Goal: Task Accomplishment & Management: Manage account settings

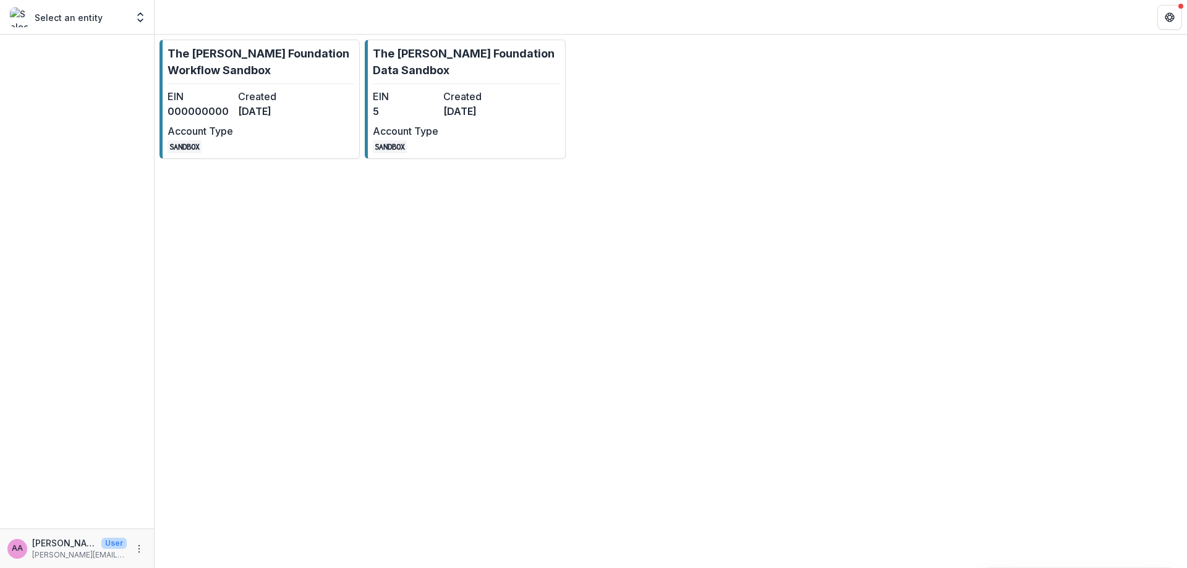
click at [194, 394] on div "The [PERSON_NAME] Foundation Workflow Sandbox EIN 000000000 Created [DATE] Acco…" at bounding box center [671, 302] width 1032 height 534
click at [295, 83] on hr at bounding box center [261, 83] width 187 height 1
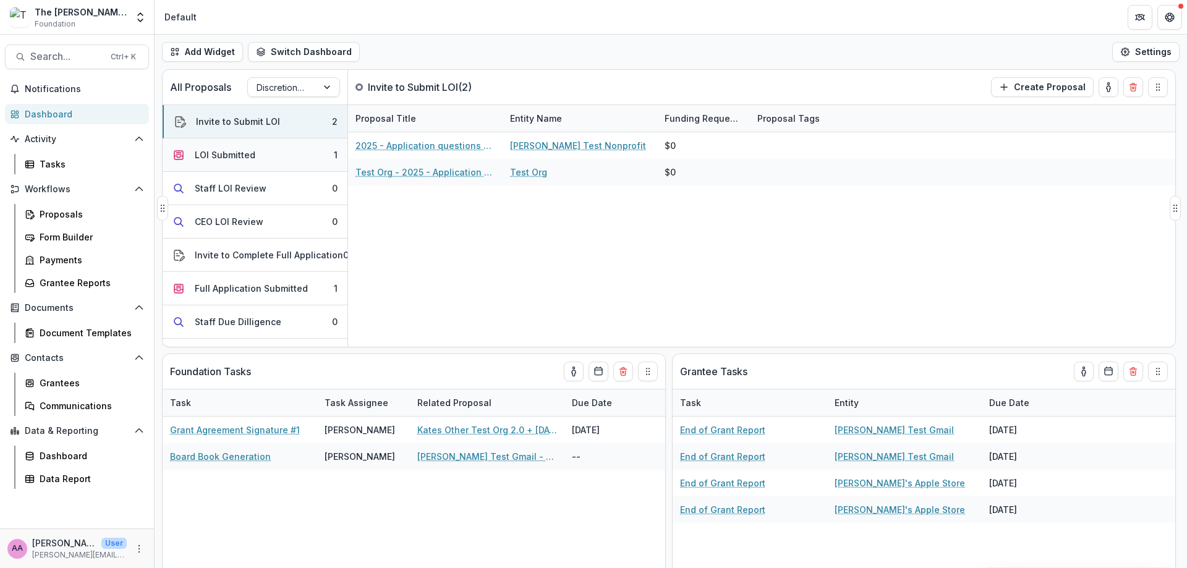
click at [275, 153] on button "LOI Submitted 1" at bounding box center [255, 154] width 185 height 33
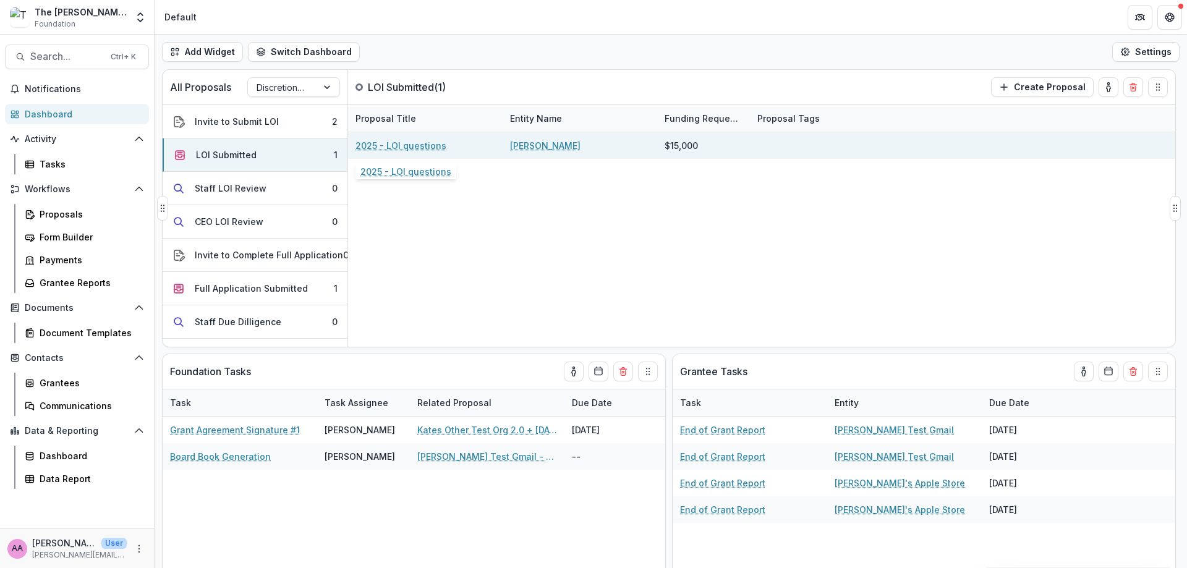
click at [369, 141] on link "2025 - LOI questions" at bounding box center [400, 145] width 91 height 13
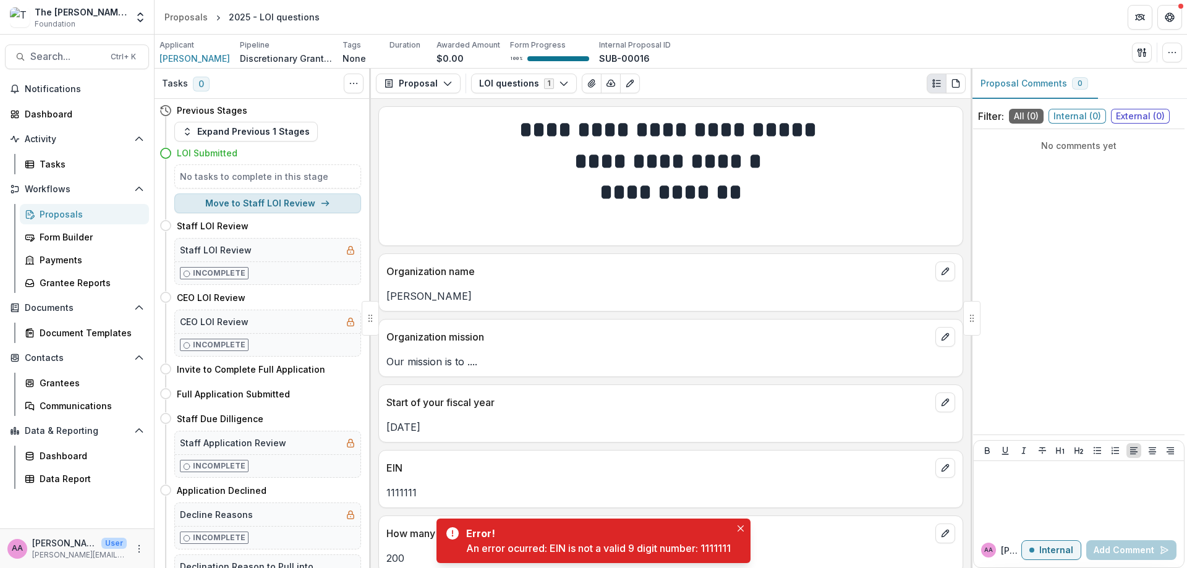
click at [245, 198] on button "Move to Staff LOI Review" at bounding box center [267, 204] width 187 height 20
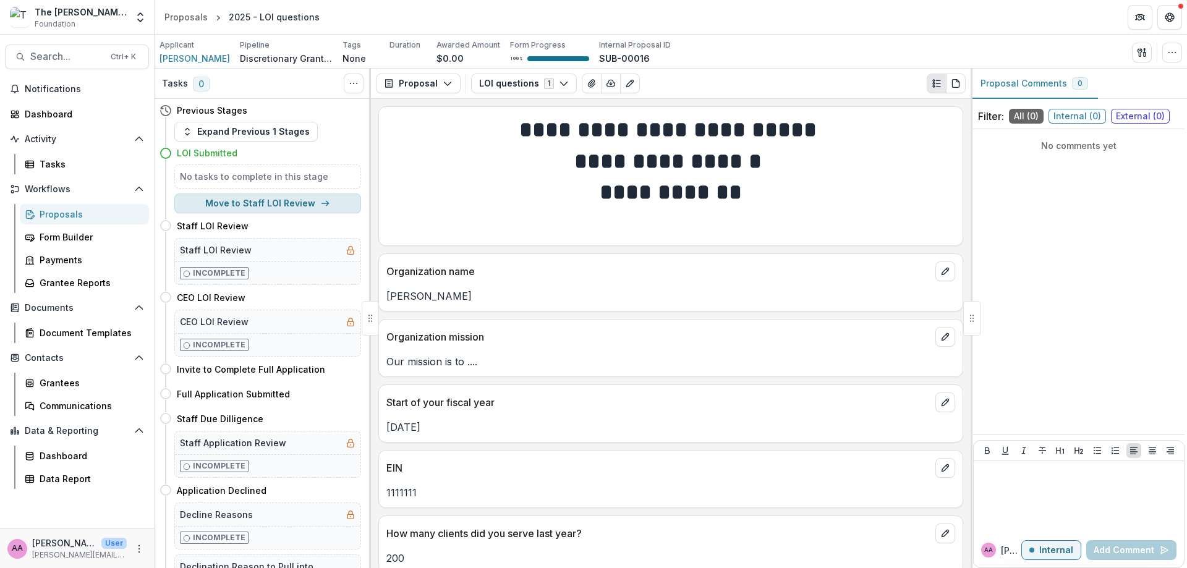
select select "**********"
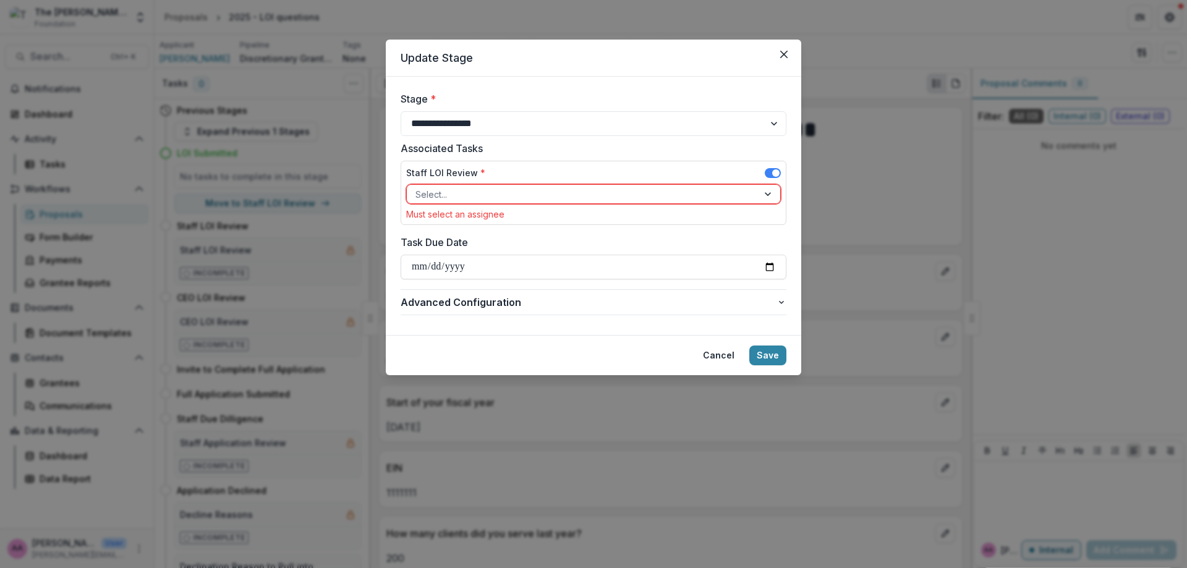
click at [504, 195] on div at bounding box center [582, 194] width 334 height 15
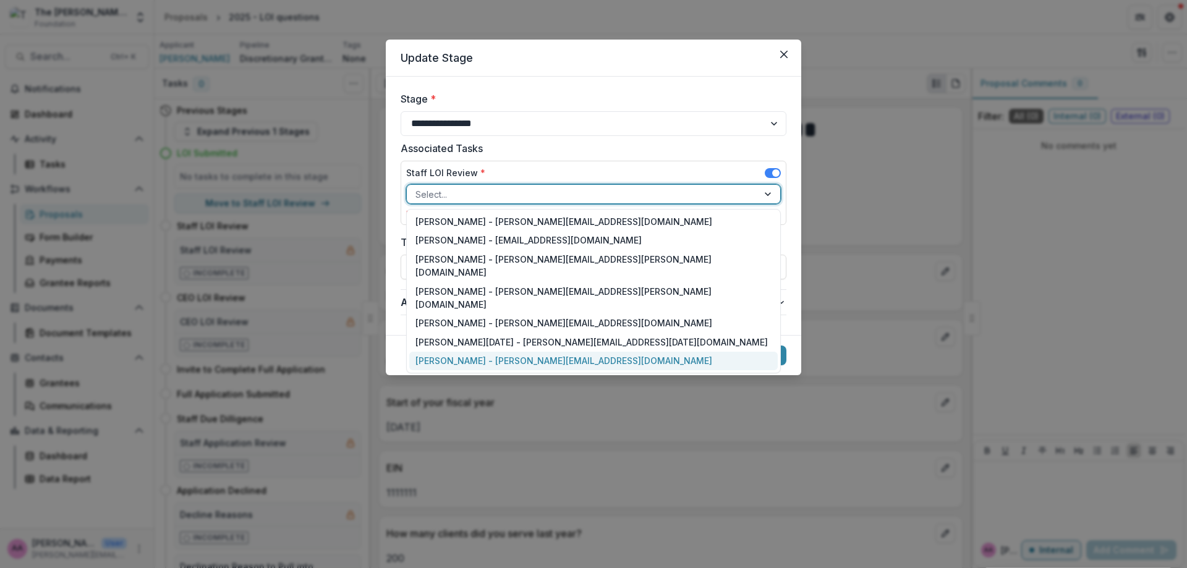
click at [487, 352] on div "[PERSON_NAME] - [PERSON_NAME][EMAIL_ADDRESS][DOMAIN_NAME]" at bounding box center [593, 361] width 368 height 19
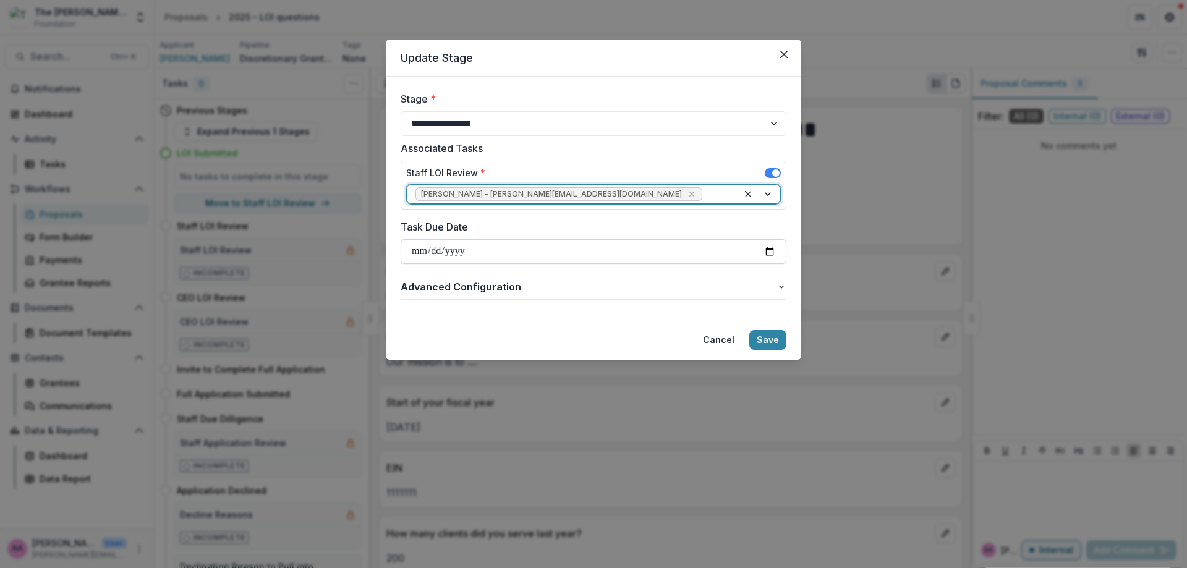
click at [457, 258] on input "Task Due Date" at bounding box center [594, 251] width 386 height 25
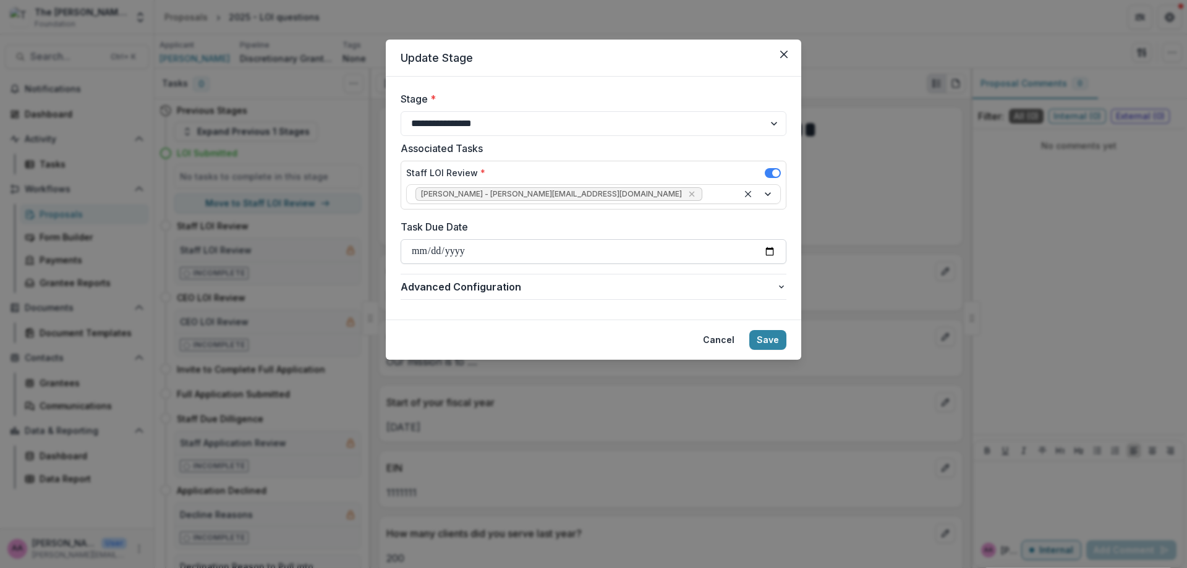
click at [759, 255] on input "Task Due Date" at bounding box center [594, 251] width 386 height 25
click at [769, 253] on input "Task Due Date" at bounding box center [594, 251] width 386 height 25
type input "**********"
click at [780, 281] on button "Advanced Configuration" at bounding box center [594, 286] width 386 height 25
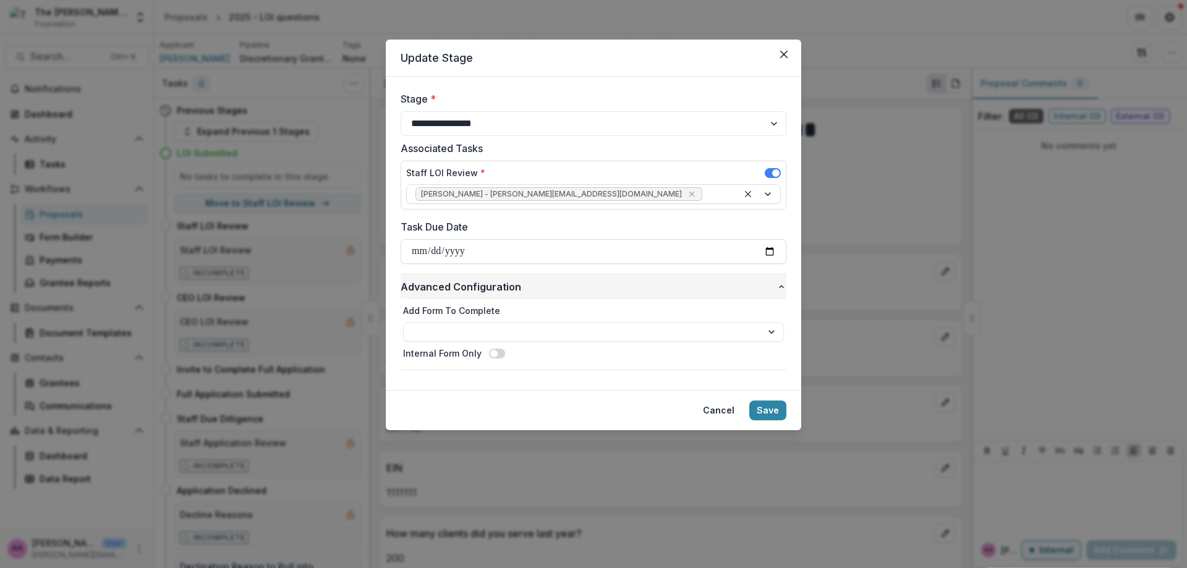
click at [780, 281] on button "Advanced Configuration" at bounding box center [594, 286] width 386 height 25
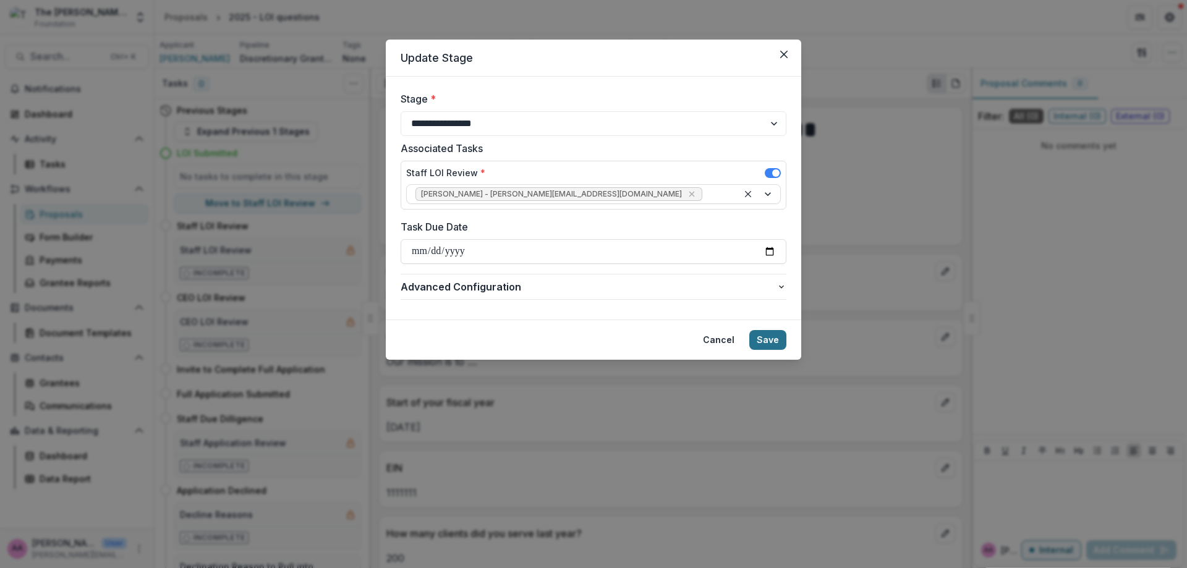
click at [765, 339] on button "Save" at bounding box center [767, 340] width 37 height 20
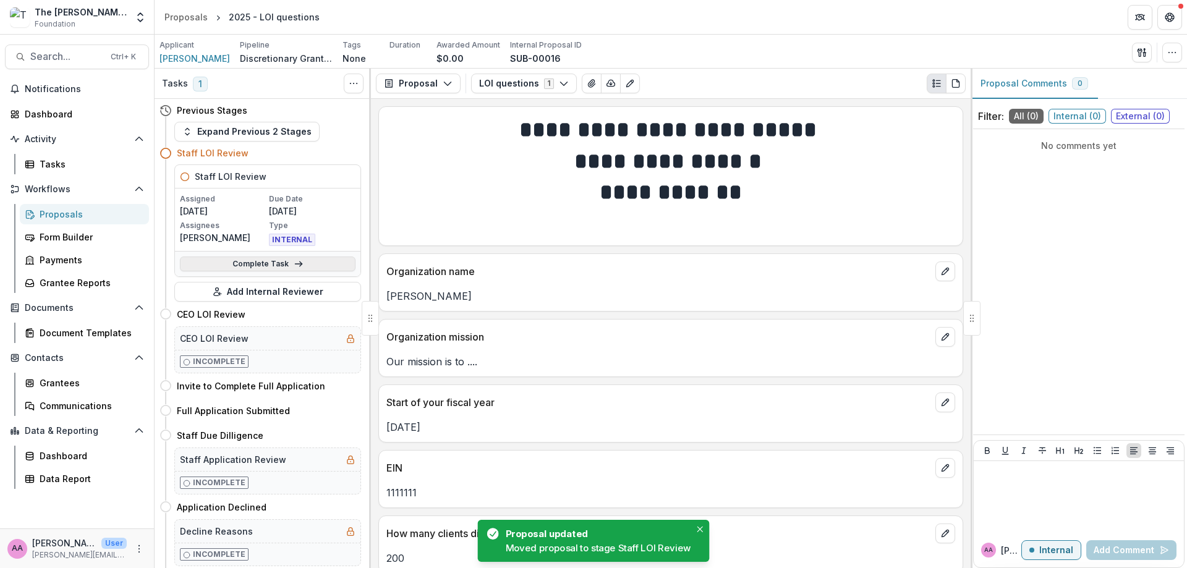
click at [258, 260] on link "Complete Task" at bounding box center [268, 264] width 176 height 15
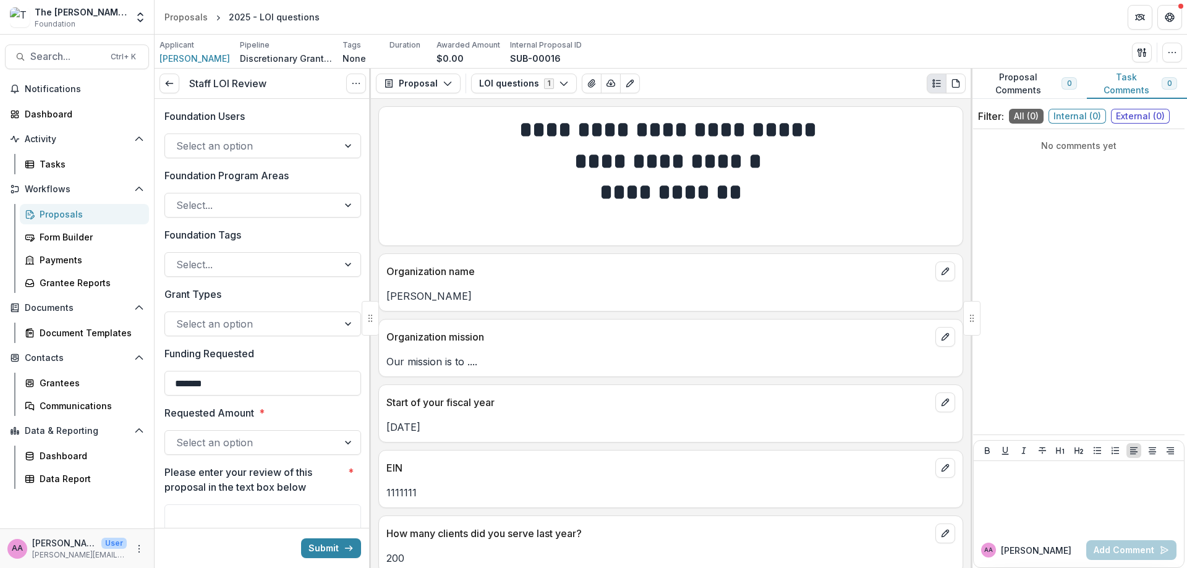
click at [250, 148] on div at bounding box center [251, 145] width 151 height 17
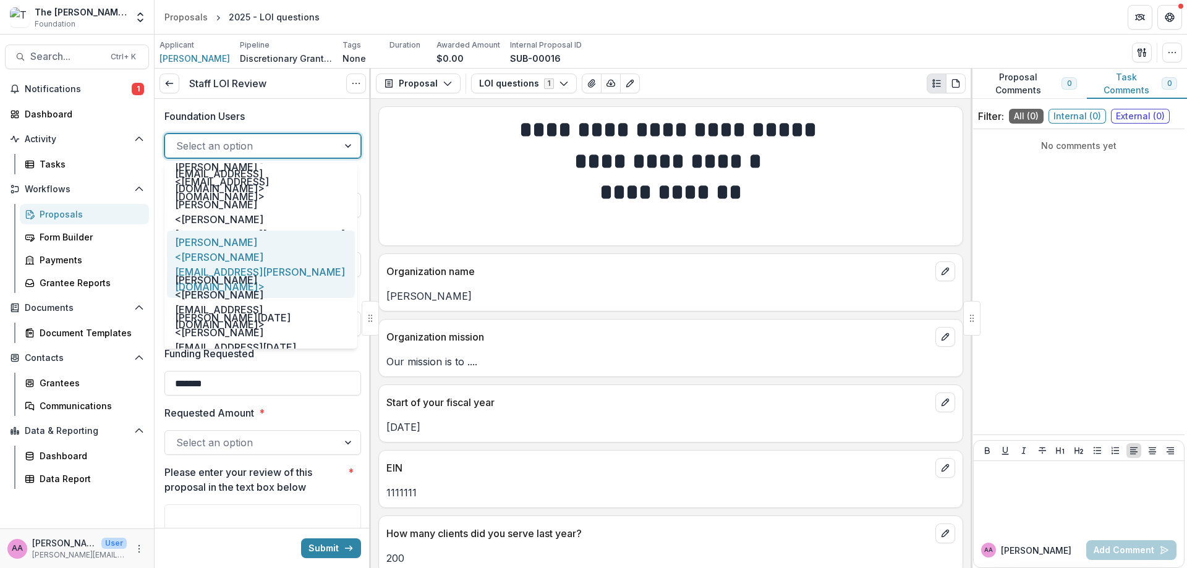
scroll to position [73, 0]
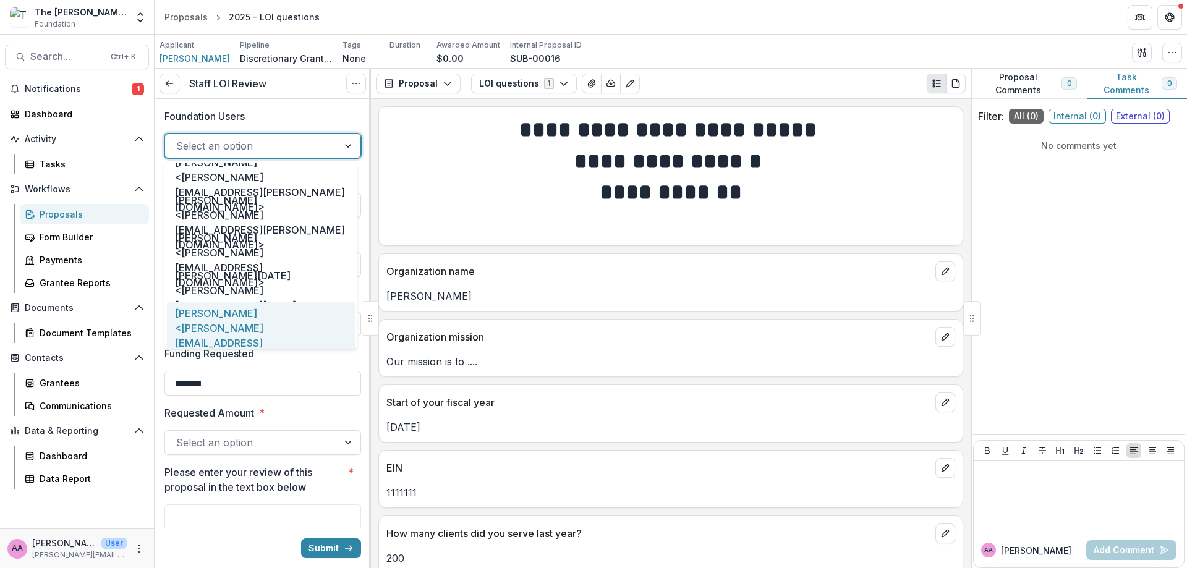
click at [242, 320] on div "[PERSON_NAME] <[PERSON_NAME][EMAIL_ADDRESS][DOMAIN_NAME]>" at bounding box center [261, 335] width 188 height 67
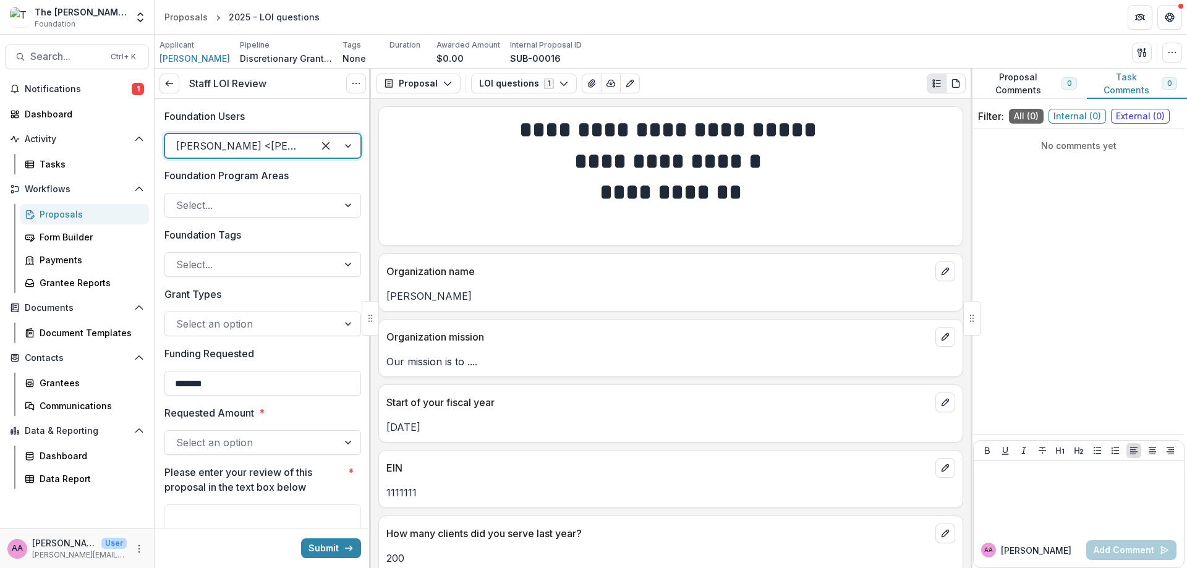
click at [245, 189] on div at bounding box center [262, 190] width 197 height 5
click at [245, 210] on div at bounding box center [251, 205] width 151 height 17
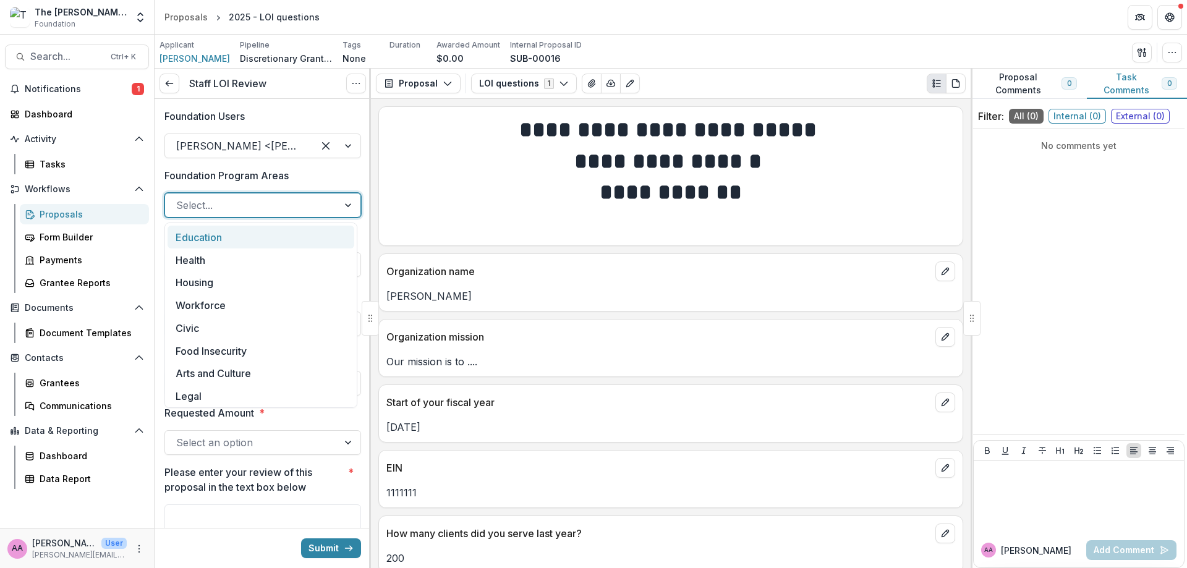
click at [242, 240] on div "Education" at bounding box center [261, 237] width 187 height 23
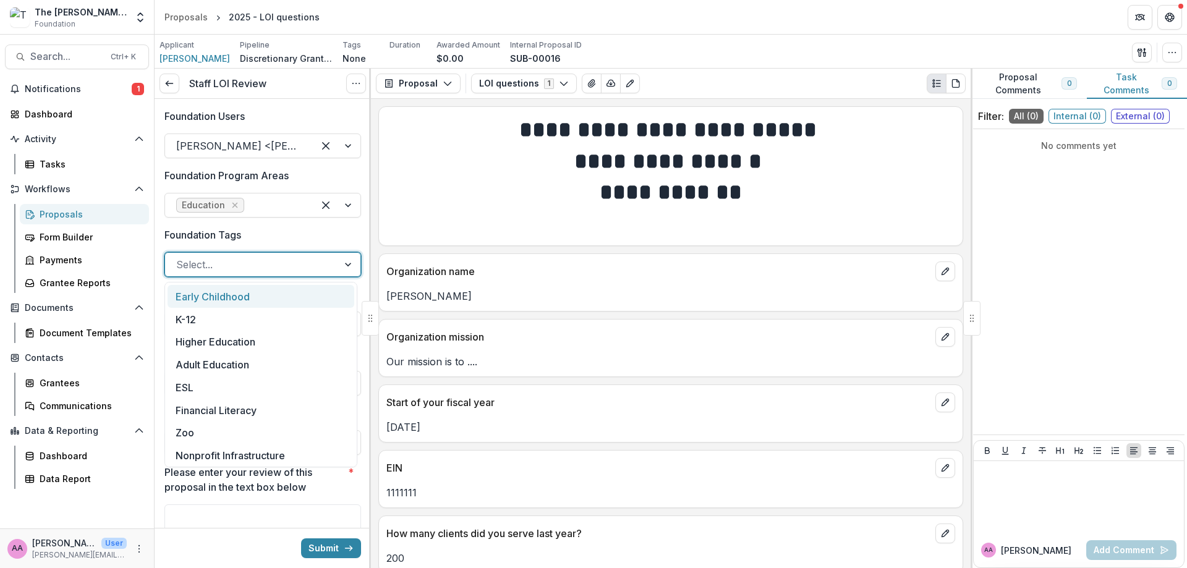
click at [236, 272] on div at bounding box center [251, 264] width 151 height 17
click at [238, 292] on div "Early Childhood" at bounding box center [261, 296] width 187 height 23
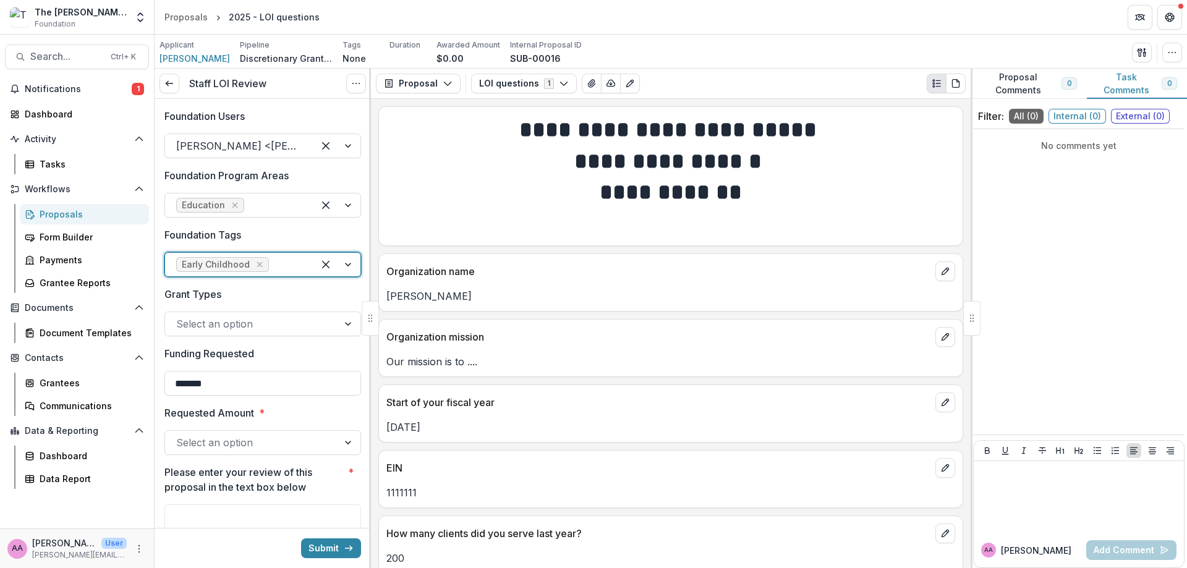
click at [238, 292] on label "Grant Types" at bounding box center [258, 294] width 189 height 15
click at [179, 317] on input "Grant Types" at bounding box center [177, 324] width 3 height 15
click at [241, 312] on div "Select an option" at bounding box center [262, 324] width 197 height 25
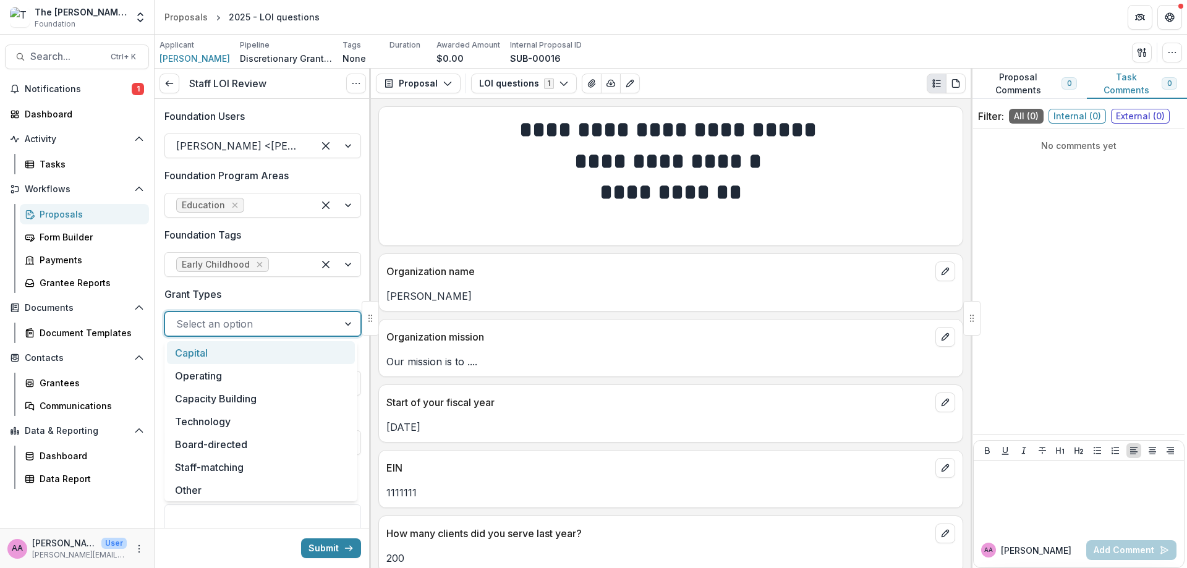
click at [273, 360] on div "Capital" at bounding box center [261, 352] width 188 height 23
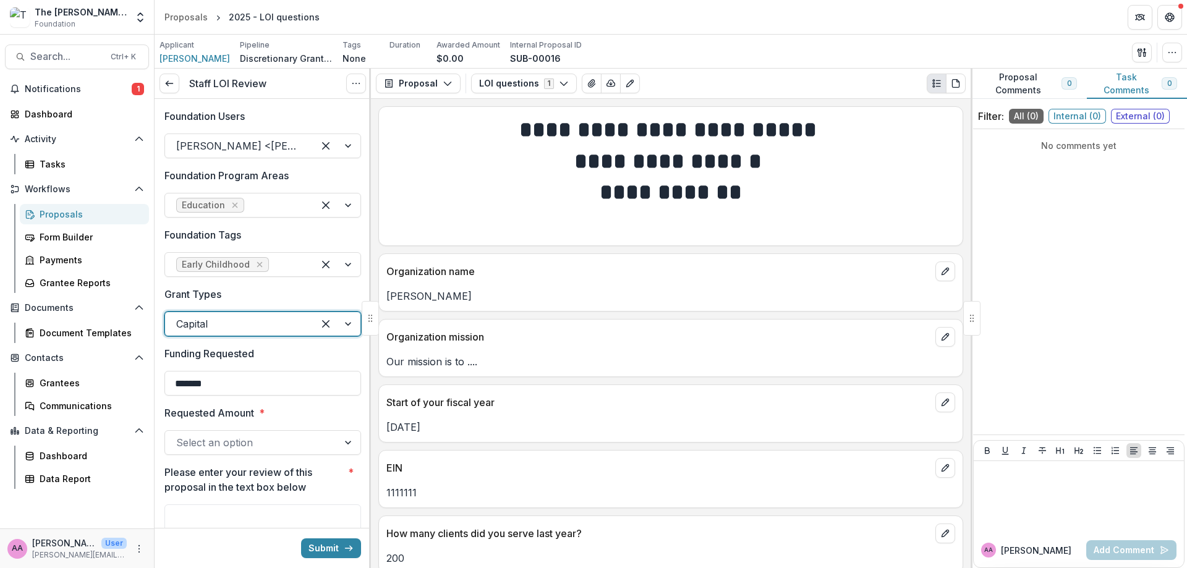
drag, startPoint x: 252, startPoint y: 342, endPoint x: 249, endPoint y: 335, distance: 7.2
click at [252, 341] on div "Foundation Users [PERSON_NAME] <[PERSON_NAME][EMAIL_ADDRESS][DOMAIN_NAME]> Foun…" at bounding box center [262, 383] width 197 height 569
click at [250, 320] on div at bounding box center [239, 323] width 126 height 17
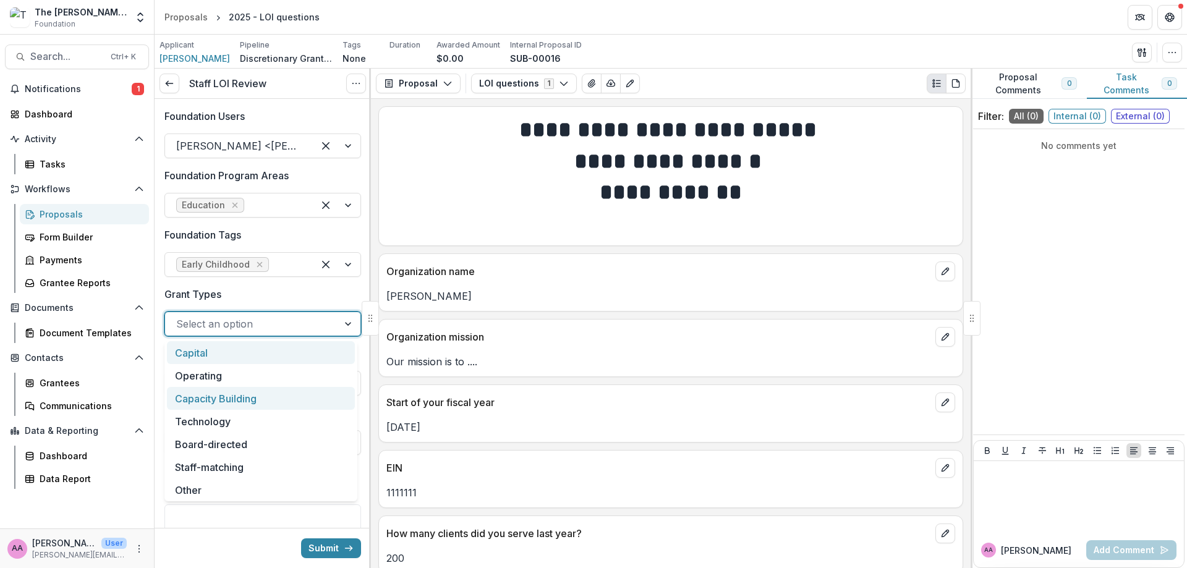
click at [253, 408] on div "Capacity Building" at bounding box center [261, 398] width 188 height 23
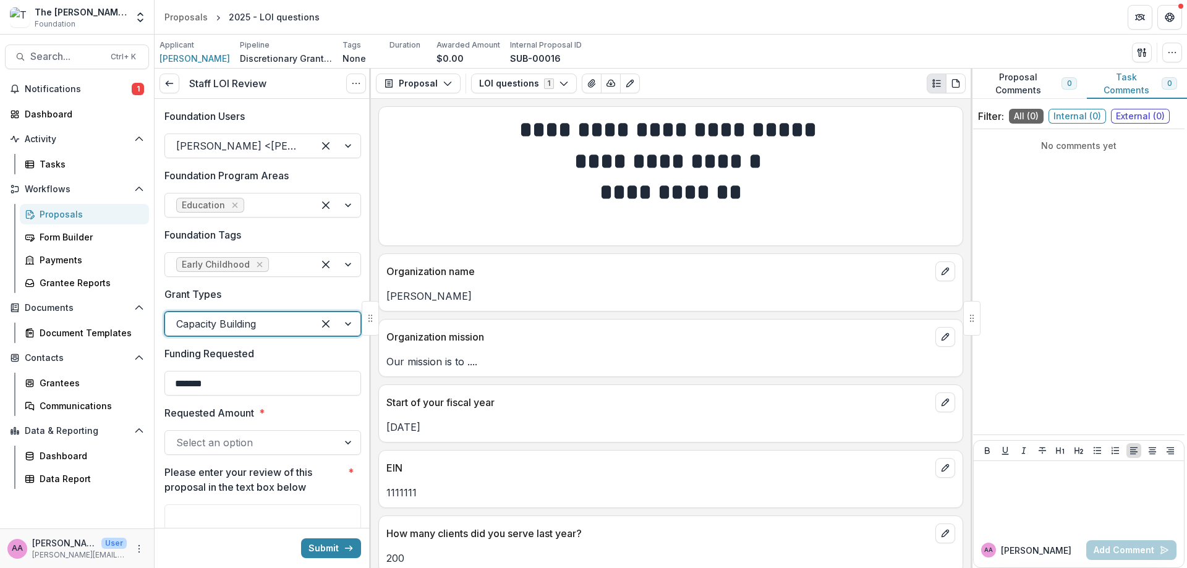
click at [256, 448] on div at bounding box center [251, 442] width 151 height 17
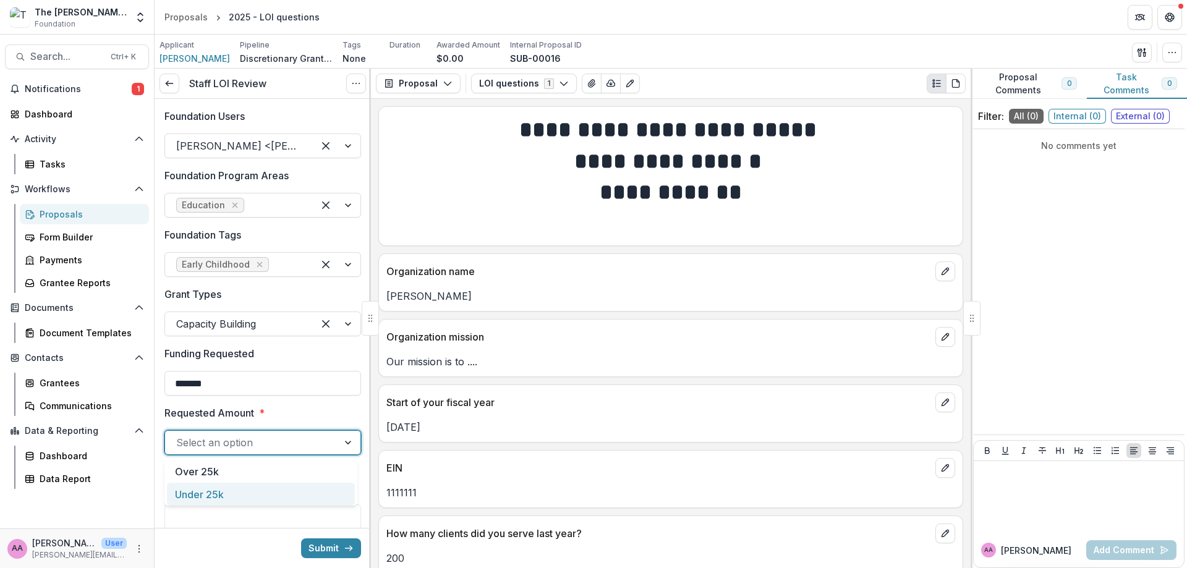
click at [257, 490] on div "Under 25k" at bounding box center [261, 494] width 188 height 23
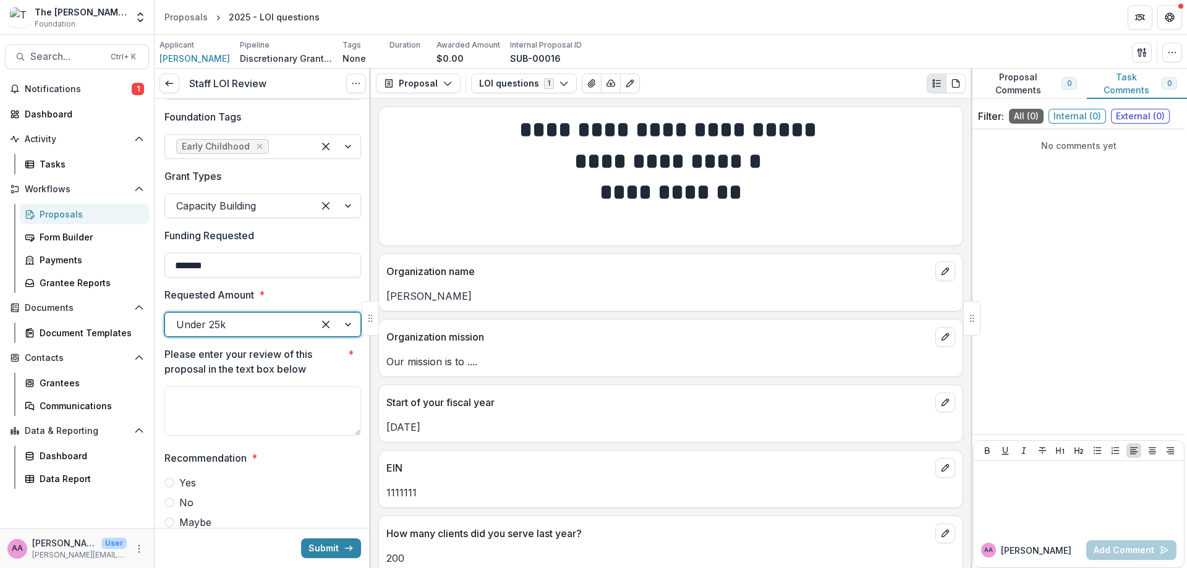
scroll to position [160, 0]
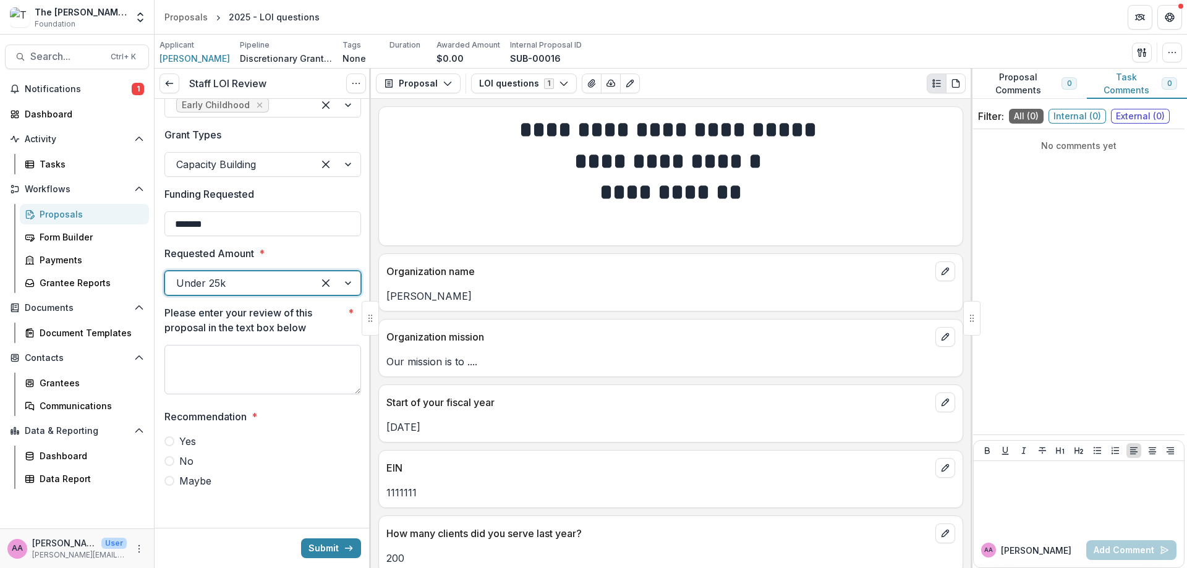
click at [237, 368] on textarea "Please enter your review of this proposal in the text box below *" at bounding box center [262, 369] width 197 height 49
type textarea "*"
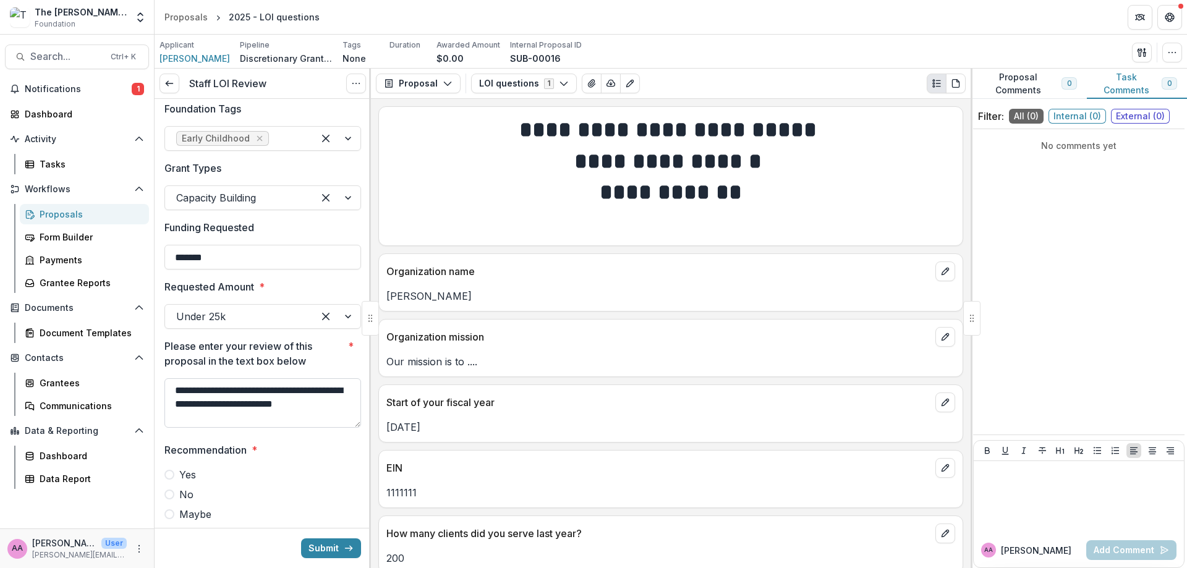
scroll to position [94, 0]
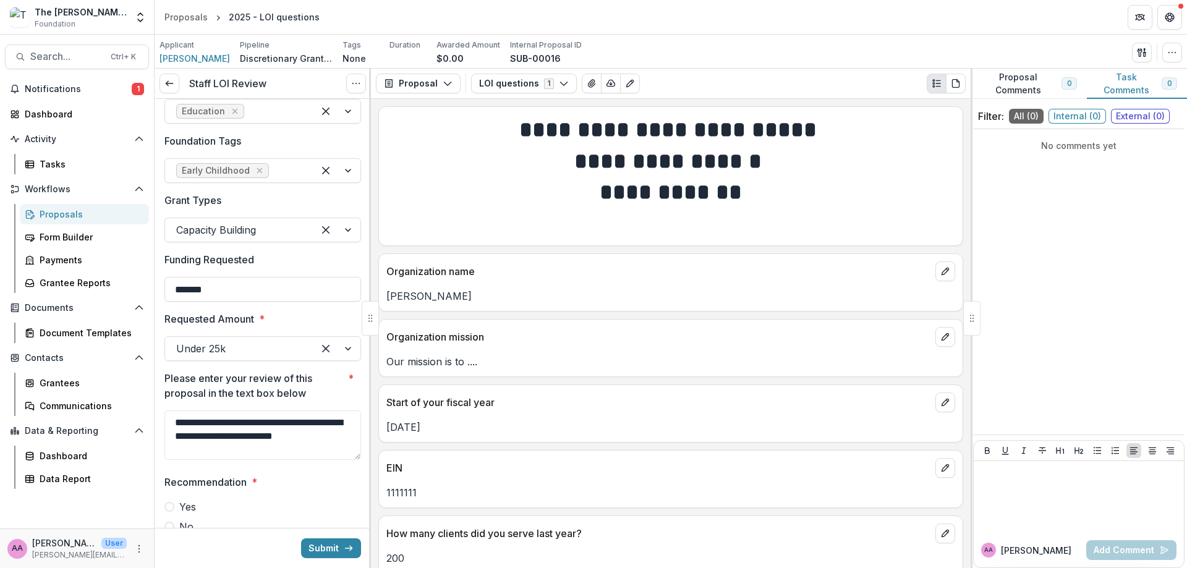
type textarea "**********"
click at [174, 503] on label "Yes" at bounding box center [262, 507] width 197 height 15
click at [345, 541] on button "Submit" at bounding box center [331, 548] width 60 height 20
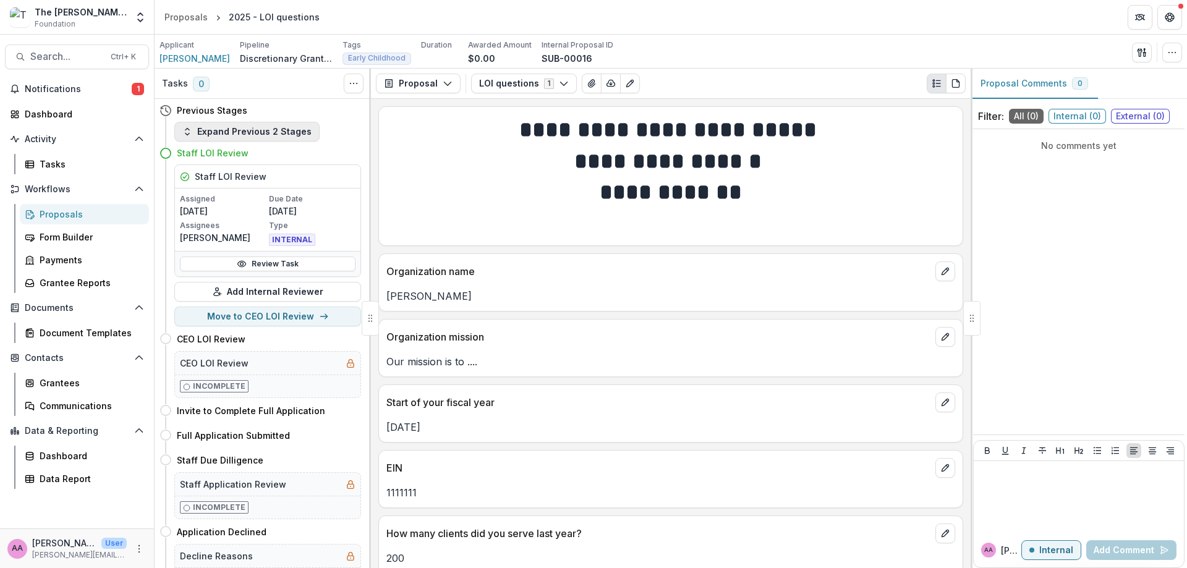
click at [183, 139] on button "Expand Previous 2 Stages" at bounding box center [246, 132] width 145 height 20
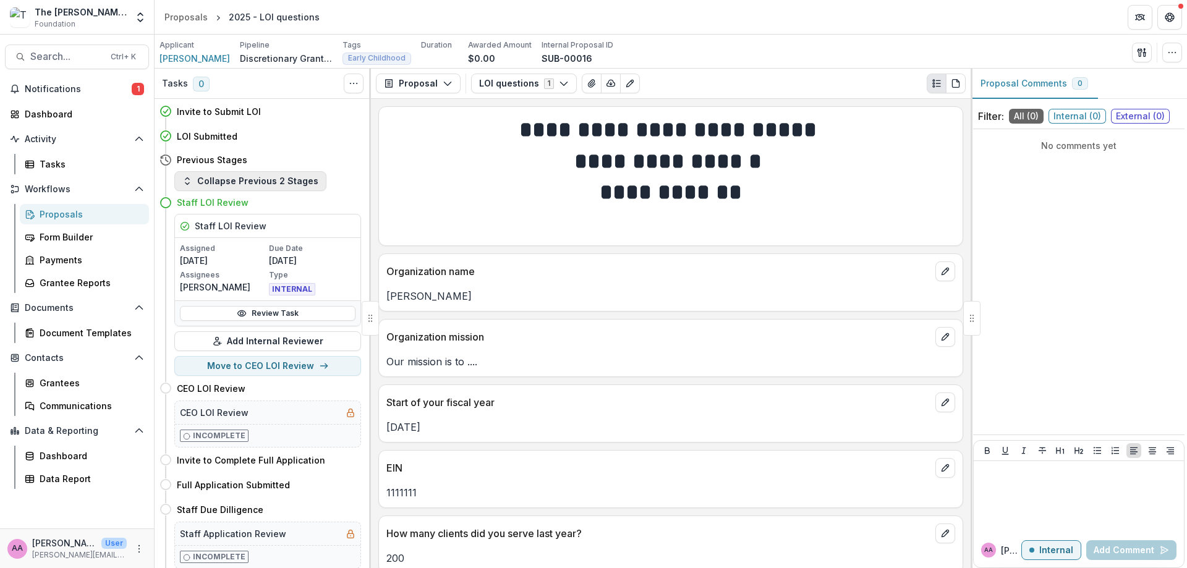
click at [222, 185] on button "Collapse Previous 2 Stages" at bounding box center [250, 181] width 152 height 20
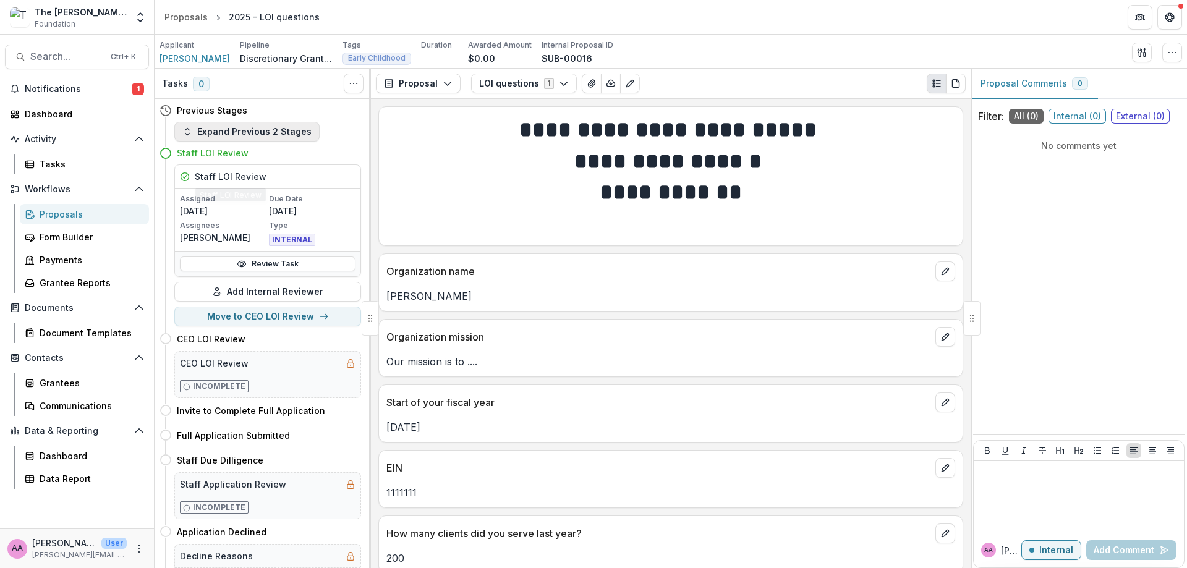
click at [207, 134] on button "Expand Previous 2 Stages" at bounding box center [246, 132] width 145 height 20
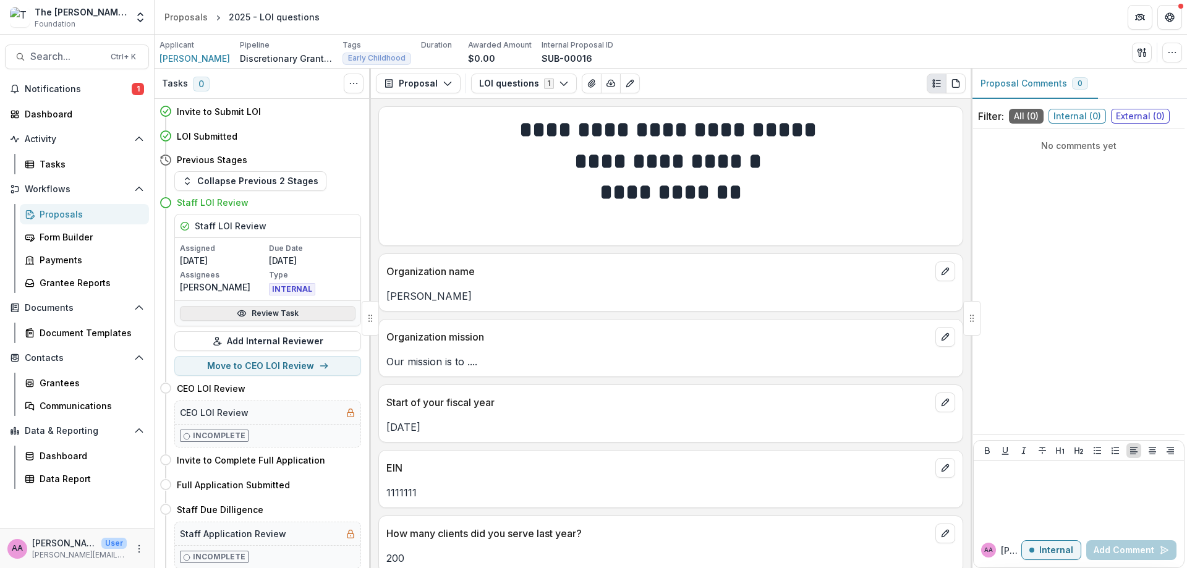
click at [242, 310] on icon at bounding box center [242, 313] width 10 height 10
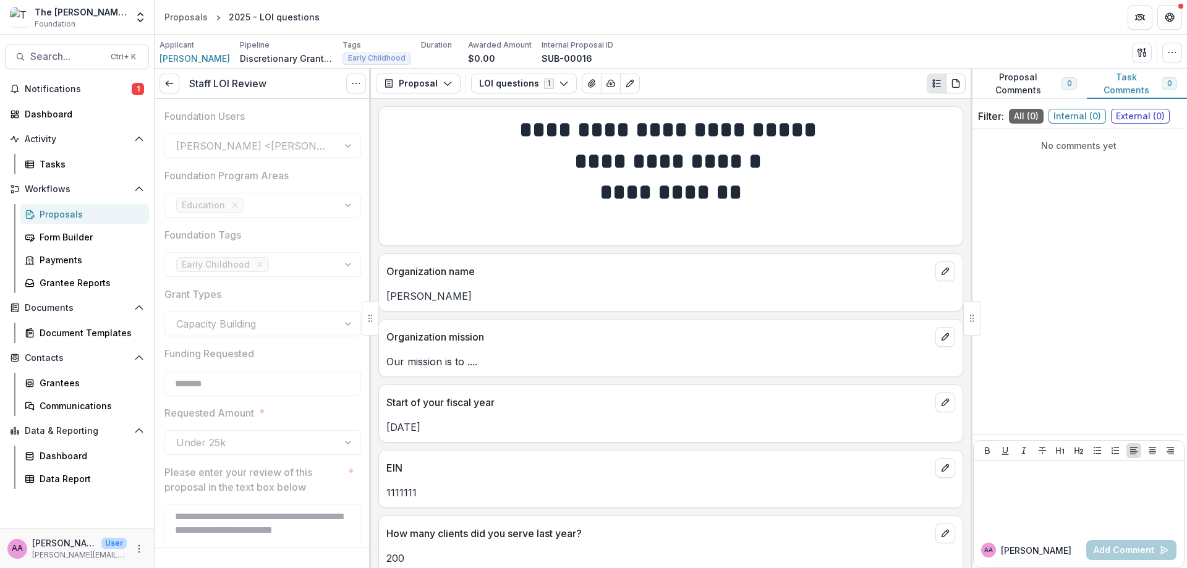
click at [336, 122] on label "Foundation Users" at bounding box center [258, 116] width 189 height 15
click at [166, 82] on icon at bounding box center [169, 84] width 10 height 10
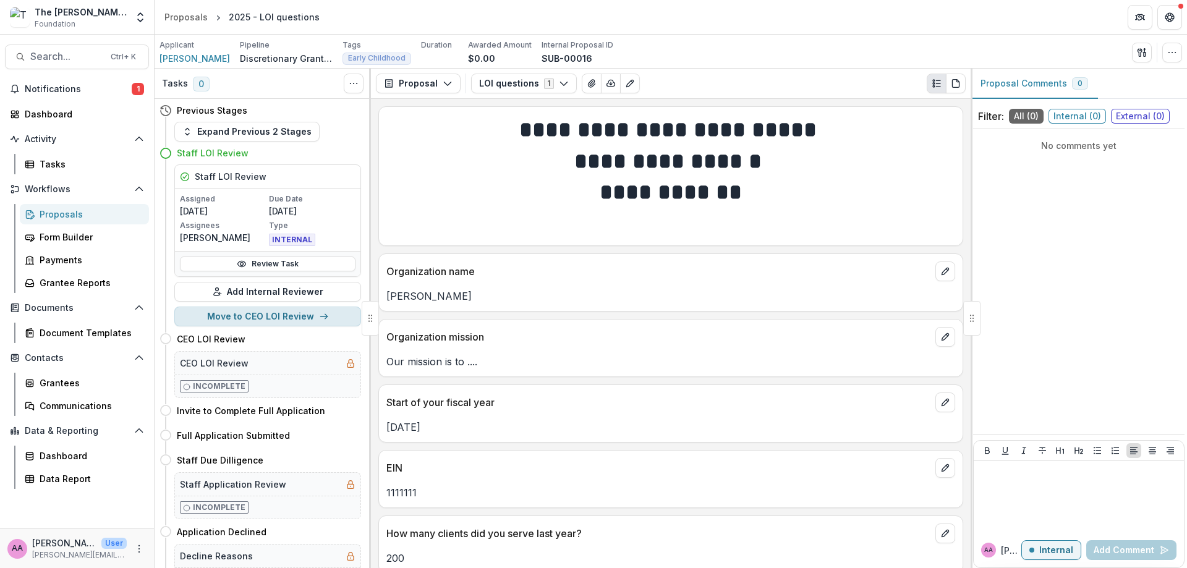
click at [253, 321] on button "Move to CEO LOI Review" at bounding box center [267, 317] width 187 height 20
select select "**********"
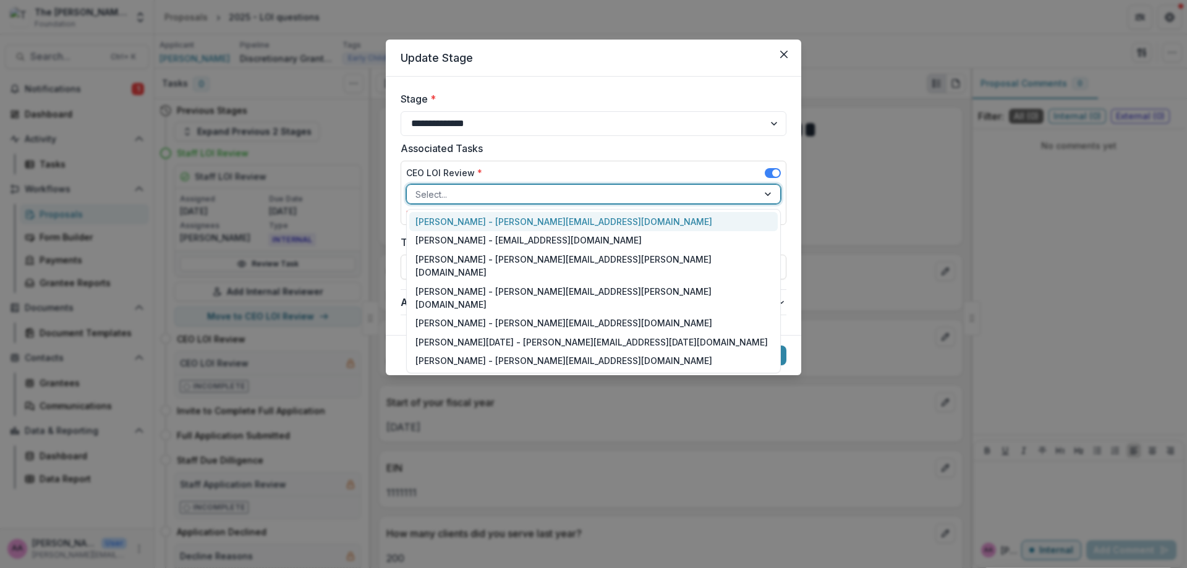
click at [535, 202] on div at bounding box center [582, 194] width 334 height 15
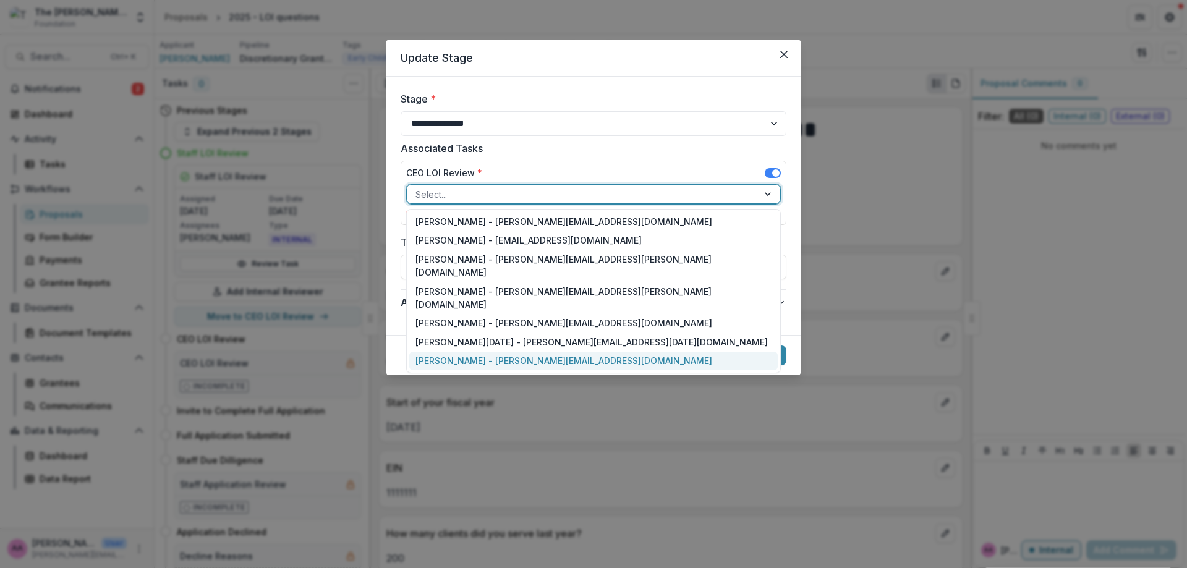
click at [509, 352] on div "[PERSON_NAME] - [PERSON_NAME][EMAIL_ADDRESS][DOMAIN_NAME]" at bounding box center [593, 361] width 368 height 19
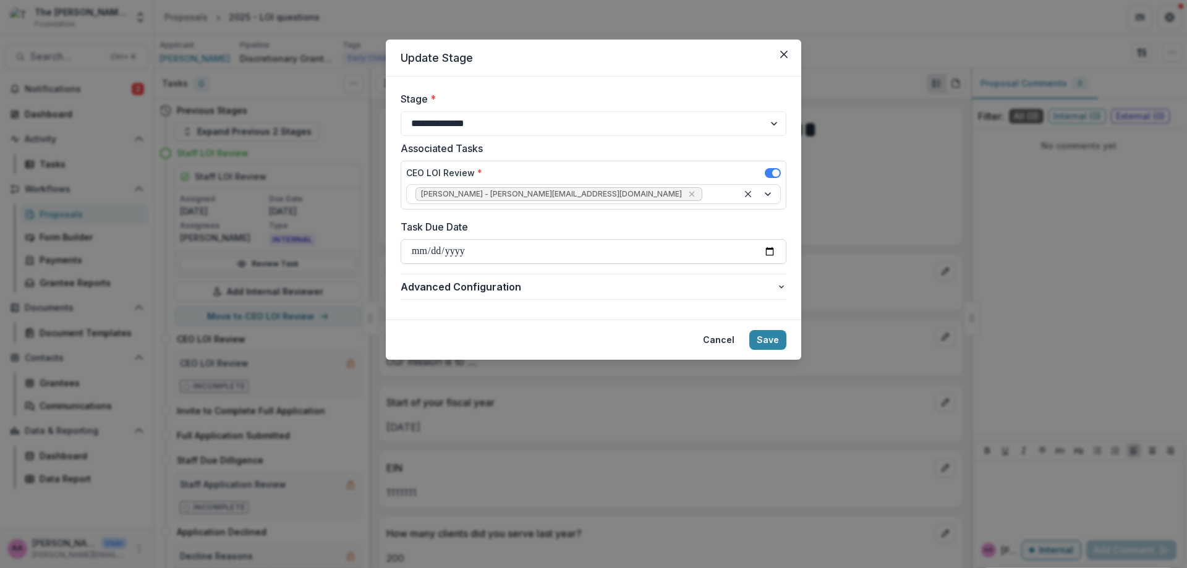
click at [483, 258] on input "Task Due Date" at bounding box center [594, 251] width 386 height 25
click at [786, 250] on form "**********" at bounding box center [593, 198] width 415 height 243
click at [772, 250] on input "Task Due Date" at bounding box center [594, 251] width 386 height 25
type input "**********"
click at [767, 333] on button "Save" at bounding box center [767, 340] width 37 height 20
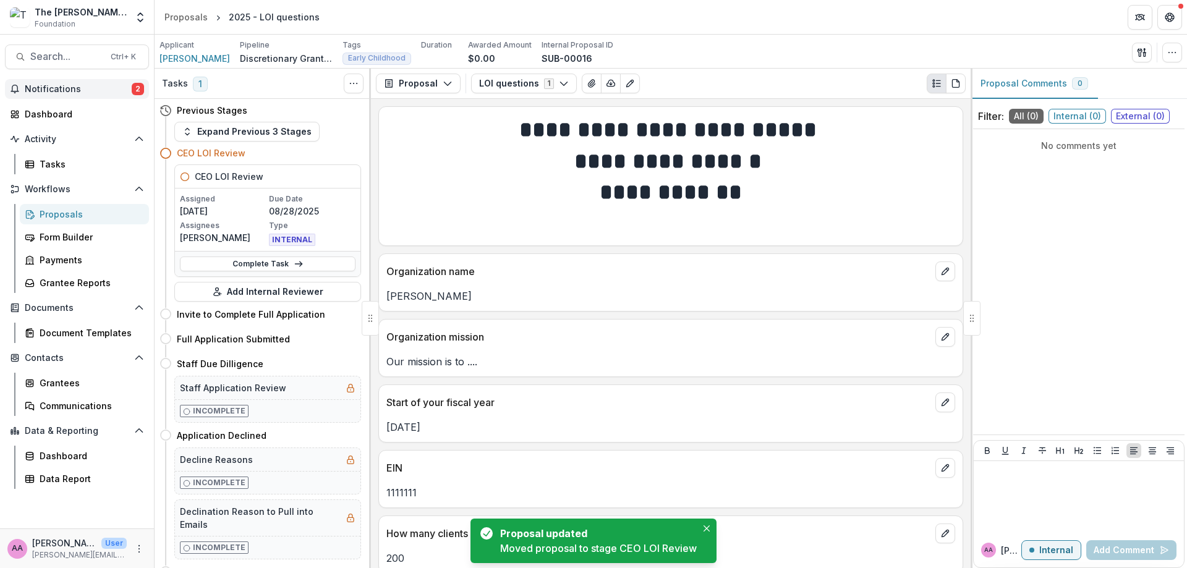
click at [93, 92] on span "Notifications" at bounding box center [78, 89] width 107 height 11
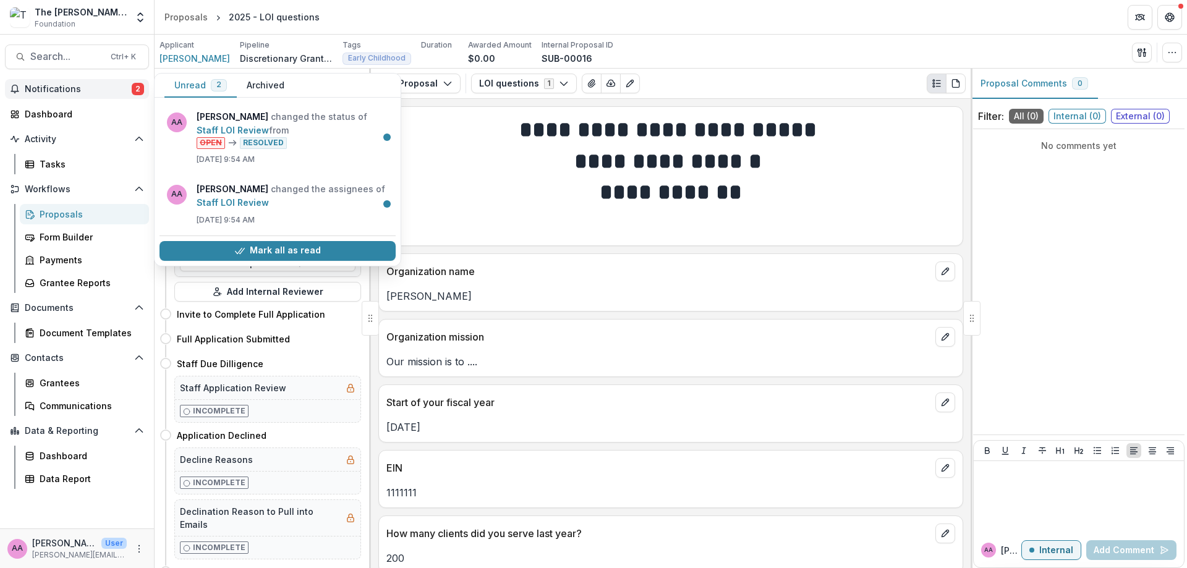
click at [87, 91] on span "Notifications" at bounding box center [78, 89] width 107 height 11
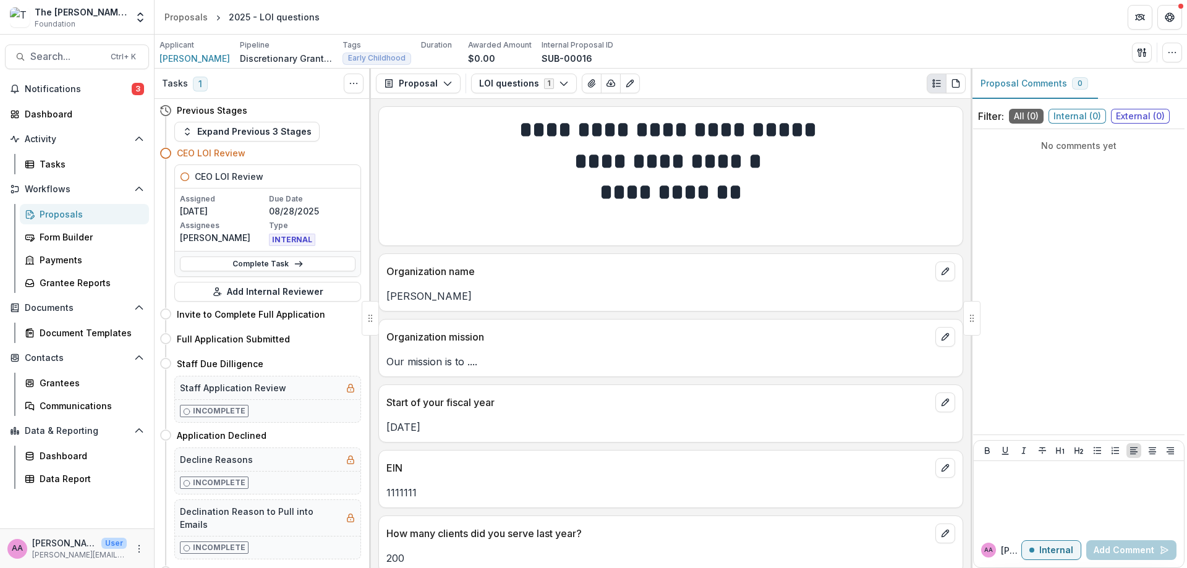
click at [230, 253] on div "Complete Task" at bounding box center [267, 263] width 185 height 25
click at [234, 268] on link "Complete Task" at bounding box center [268, 264] width 176 height 15
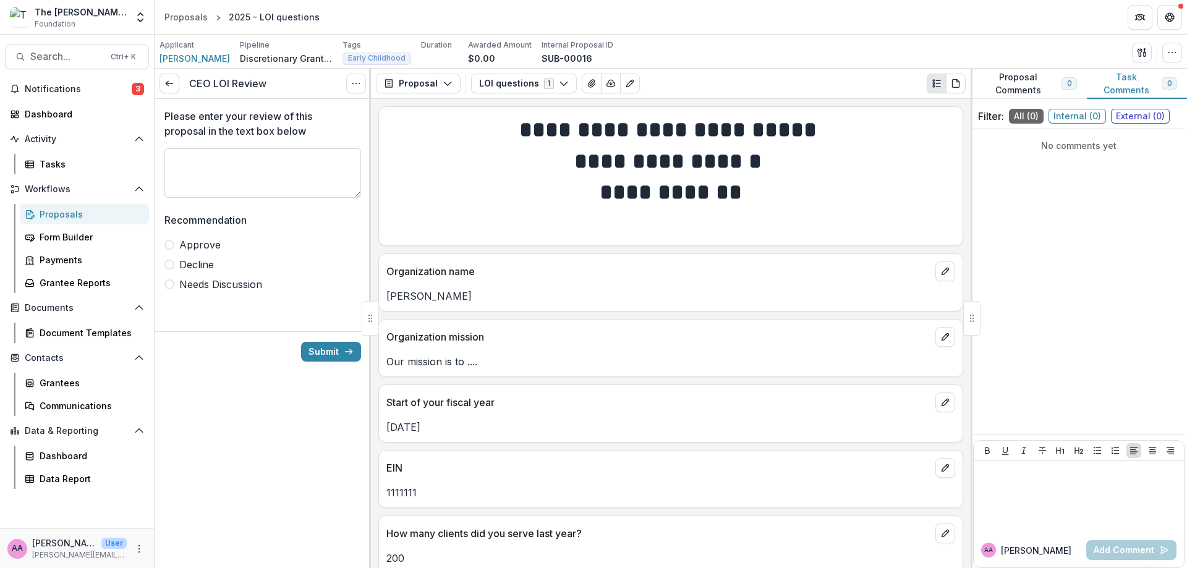
click at [222, 170] on textarea "Please enter your review of this proposal in the text box below" at bounding box center [262, 172] width 197 height 49
type textarea "**********"
click at [208, 253] on div "Approve Decline Needs Discussion" at bounding box center [262, 264] width 197 height 54
click at [208, 245] on span "Approve" at bounding box center [199, 244] width 41 height 15
click at [310, 349] on button "Submit" at bounding box center [331, 352] width 60 height 20
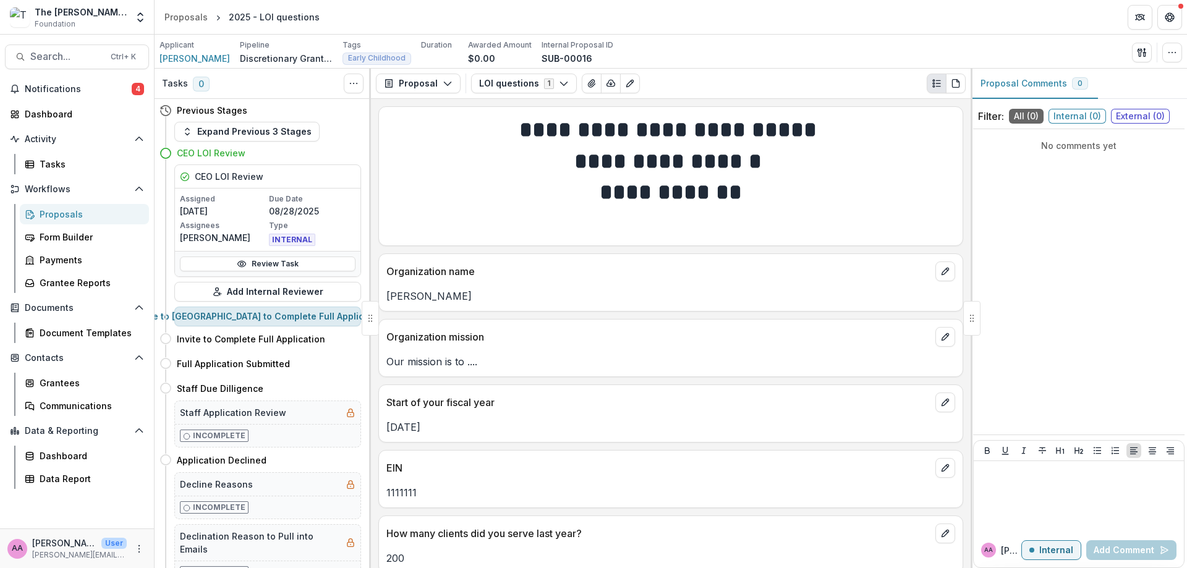
click at [310, 320] on button "Move to [GEOGRAPHIC_DATA] to Complete Full Application" at bounding box center [267, 317] width 187 height 20
select select "**********"
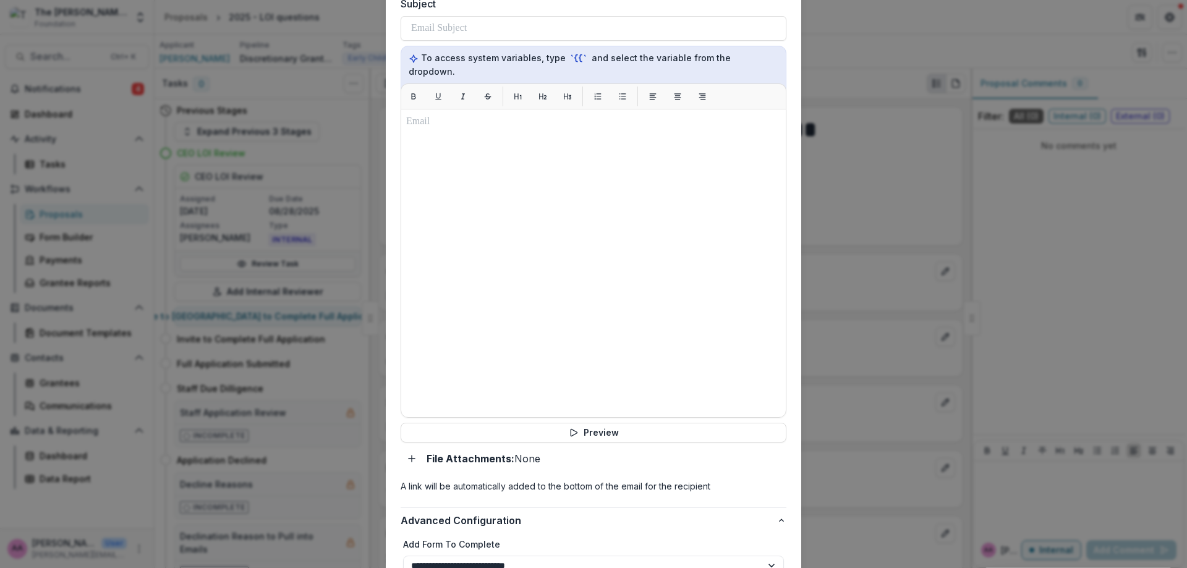
scroll to position [524, 0]
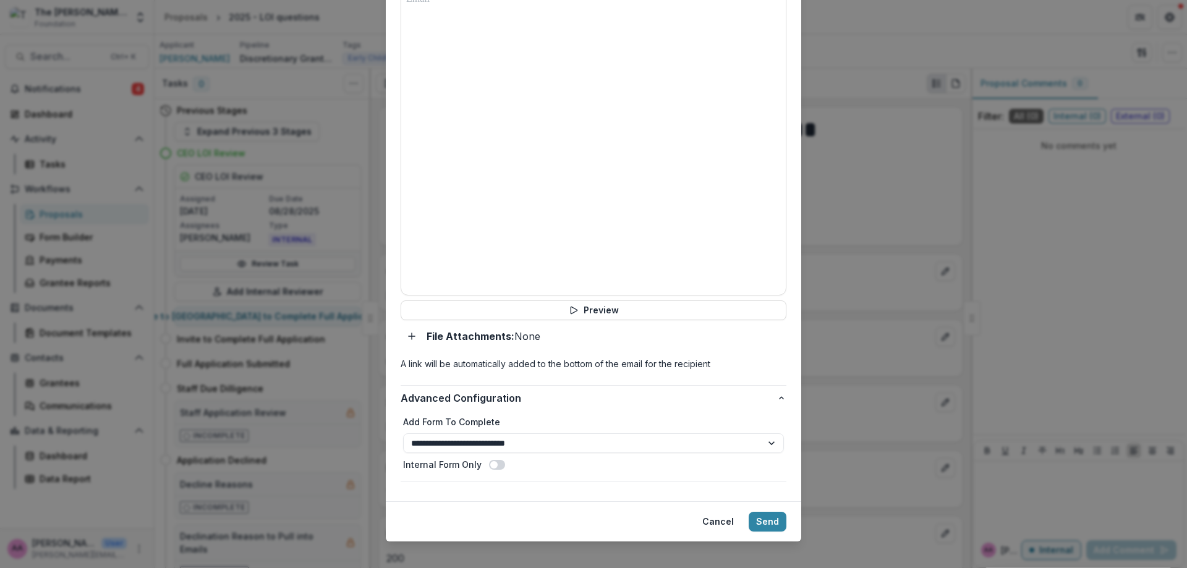
click at [273, 301] on div "**********" at bounding box center [593, 284] width 1187 height 568
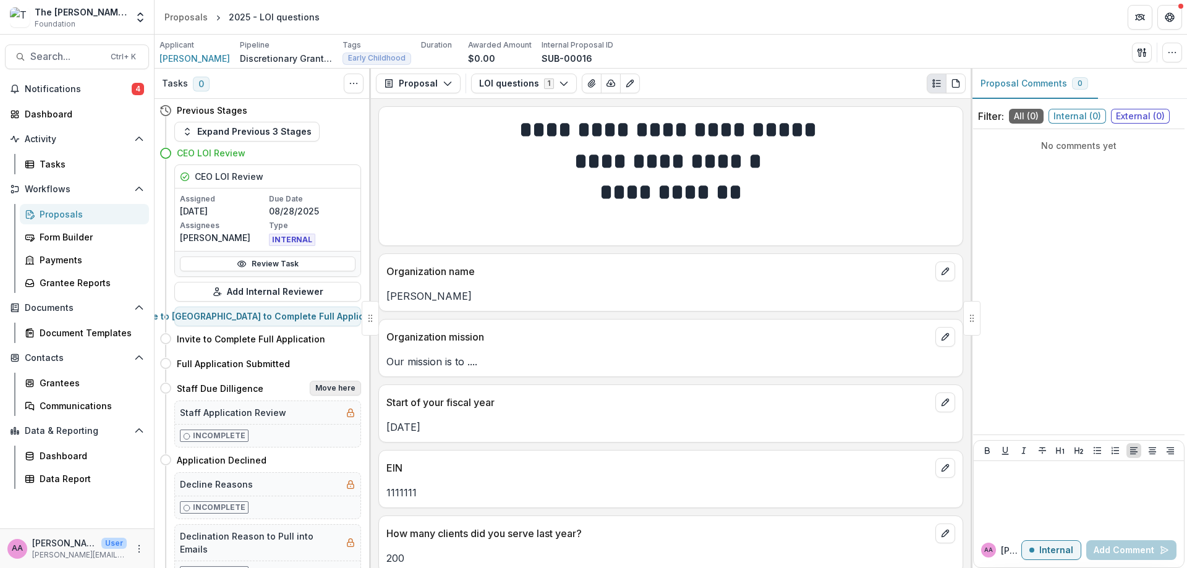
click at [320, 387] on button "Move here" at bounding box center [335, 388] width 51 height 15
select select "**********"
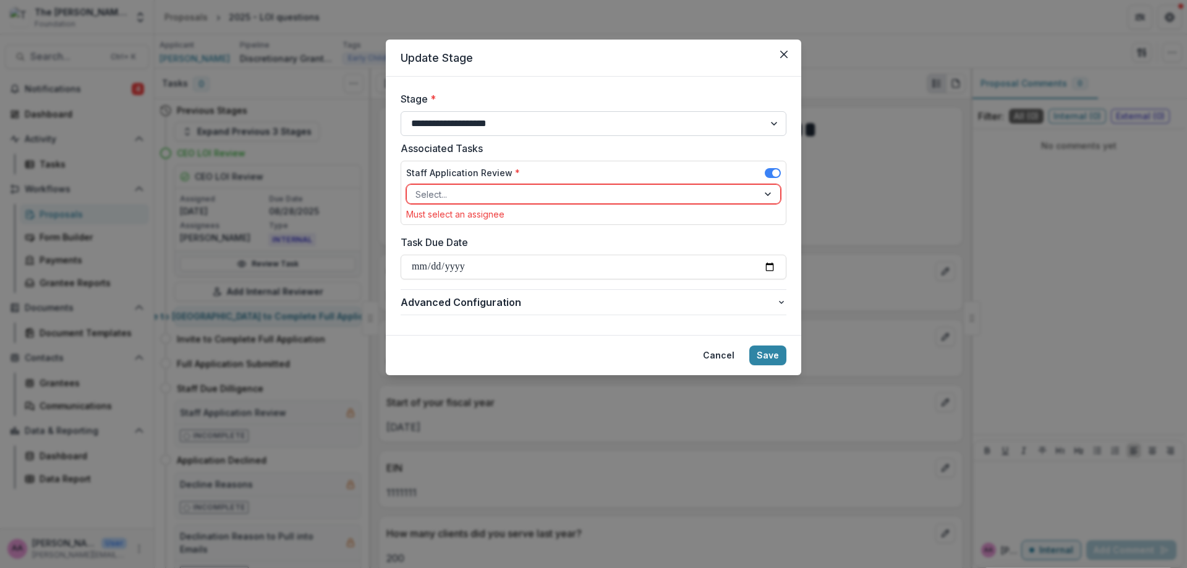
click at [736, 125] on select "**********" at bounding box center [594, 123] width 386 height 25
click at [681, 176] on div "Staff Application Review *" at bounding box center [593, 175] width 375 height 18
click at [673, 183] on div "Staff Application Review *" at bounding box center [593, 175] width 375 height 18
click at [642, 199] on div at bounding box center [582, 194] width 334 height 15
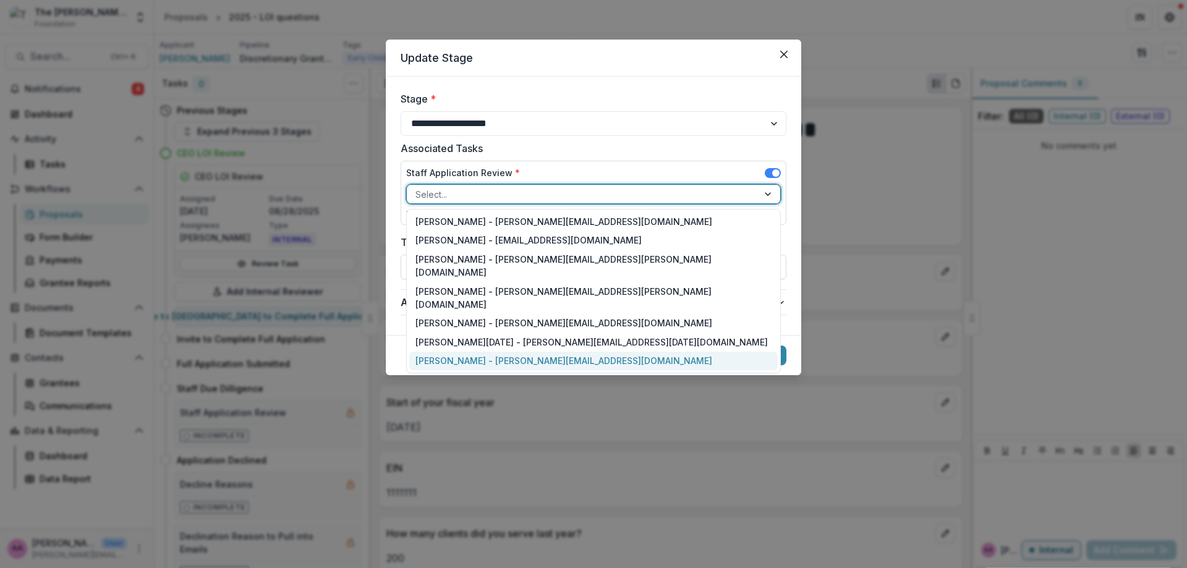
click at [560, 352] on div "[PERSON_NAME] - [PERSON_NAME][EMAIL_ADDRESS][DOMAIN_NAME]" at bounding box center [593, 361] width 368 height 19
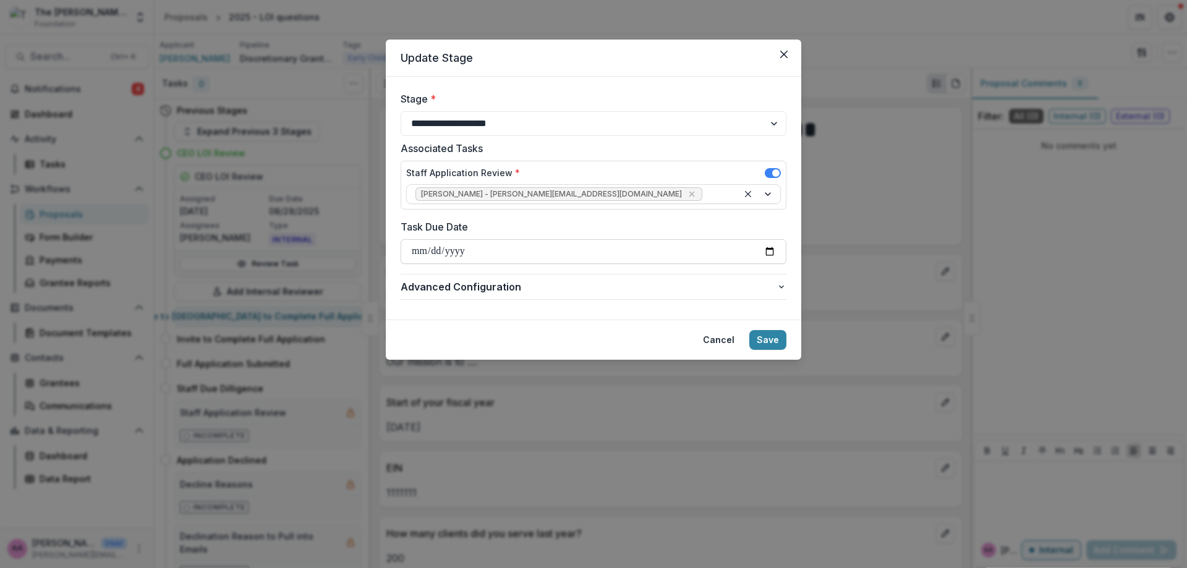
click at [776, 246] on input "Task Due Date" at bounding box center [594, 251] width 386 height 25
click at [771, 246] on input "Task Due Date" at bounding box center [594, 251] width 386 height 25
click at [785, 49] on button "Close" at bounding box center [784, 55] width 20 height 20
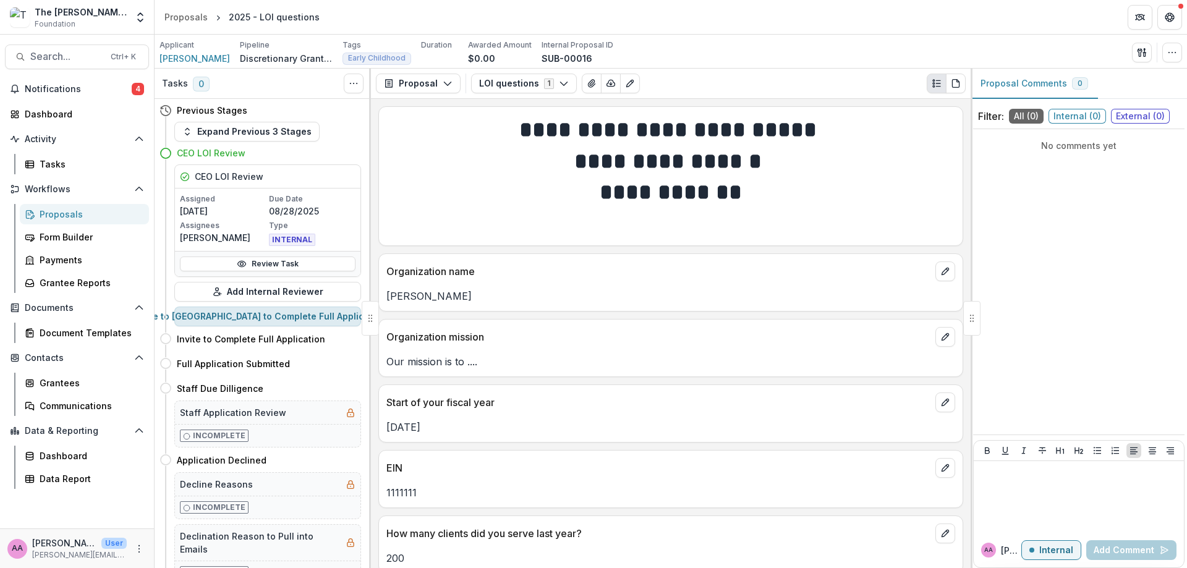
click at [283, 324] on button "Move to [GEOGRAPHIC_DATA] to Complete Full Application" at bounding box center [267, 317] width 187 height 20
select select "**********"
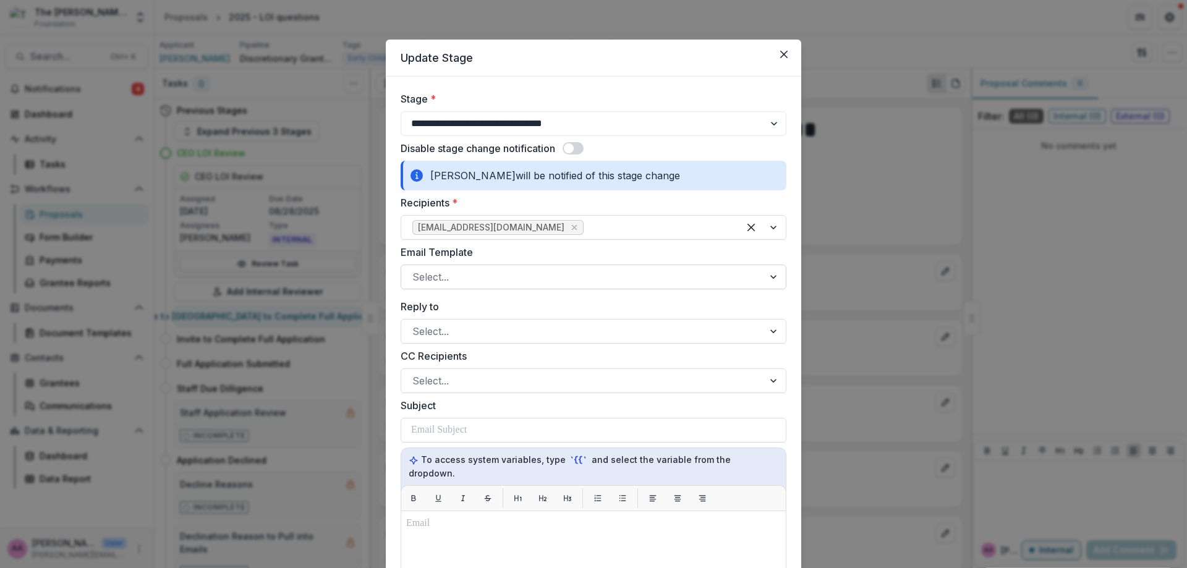
click at [449, 272] on div at bounding box center [582, 276] width 340 height 17
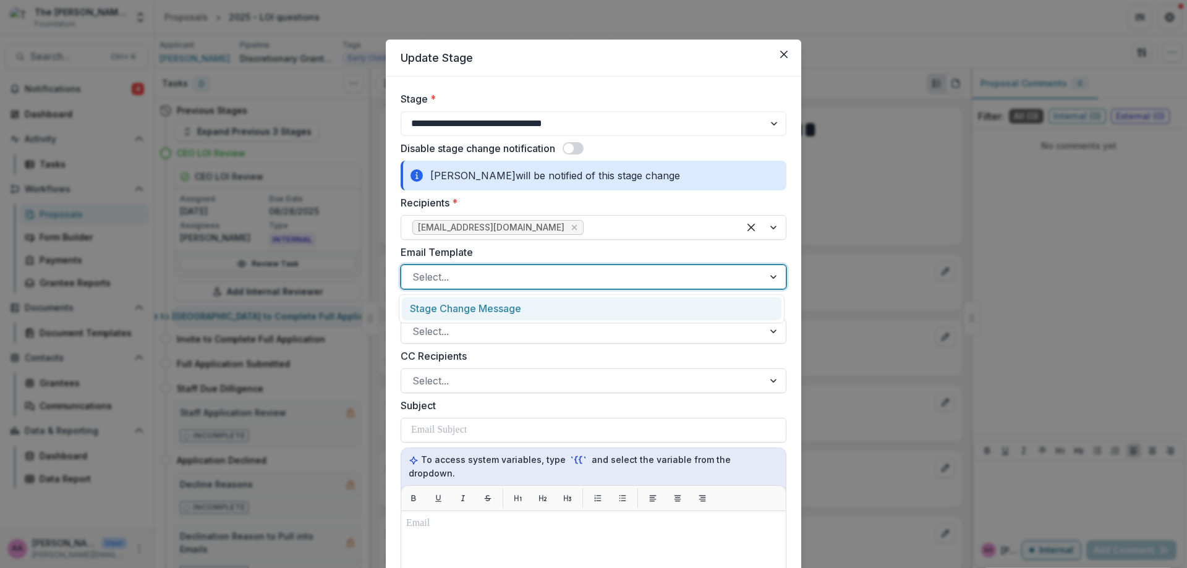
click at [448, 308] on div "Stage Change Message" at bounding box center [592, 308] width 380 height 23
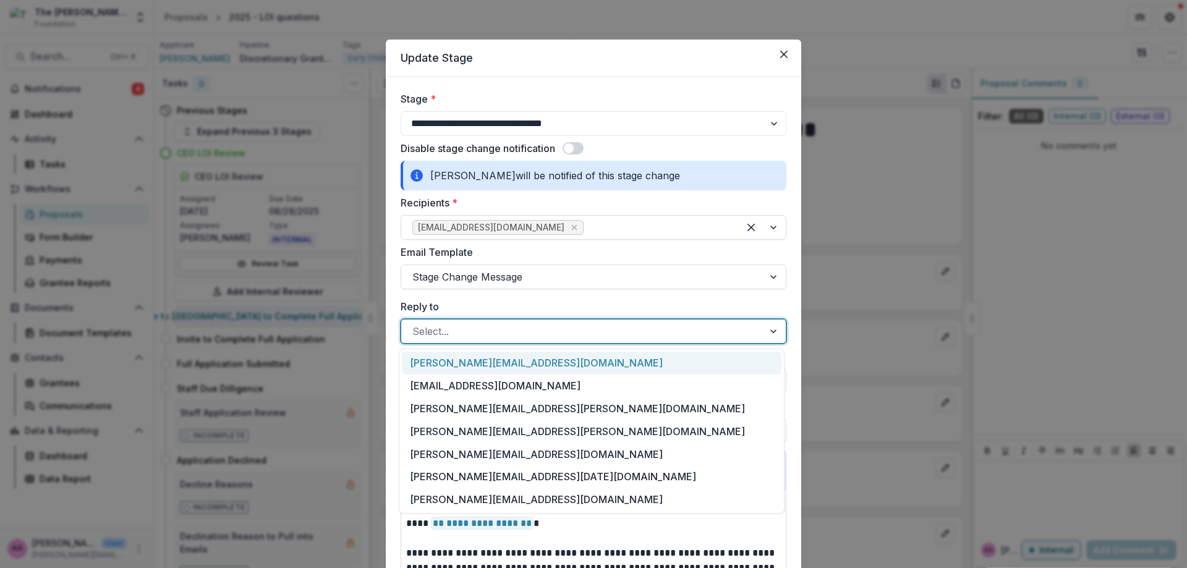
click at [469, 331] on div at bounding box center [582, 331] width 340 height 17
click at [566, 500] on div "[PERSON_NAME][EMAIL_ADDRESS][DOMAIN_NAME]" at bounding box center [592, 499] width 380 height 23
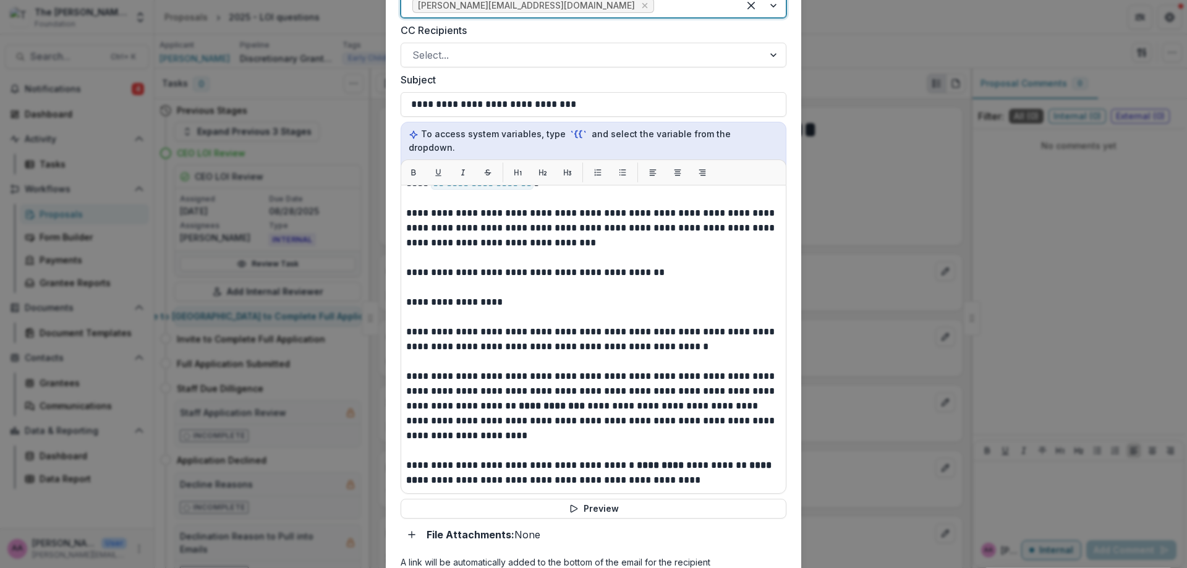
scroll to position [0, 0]
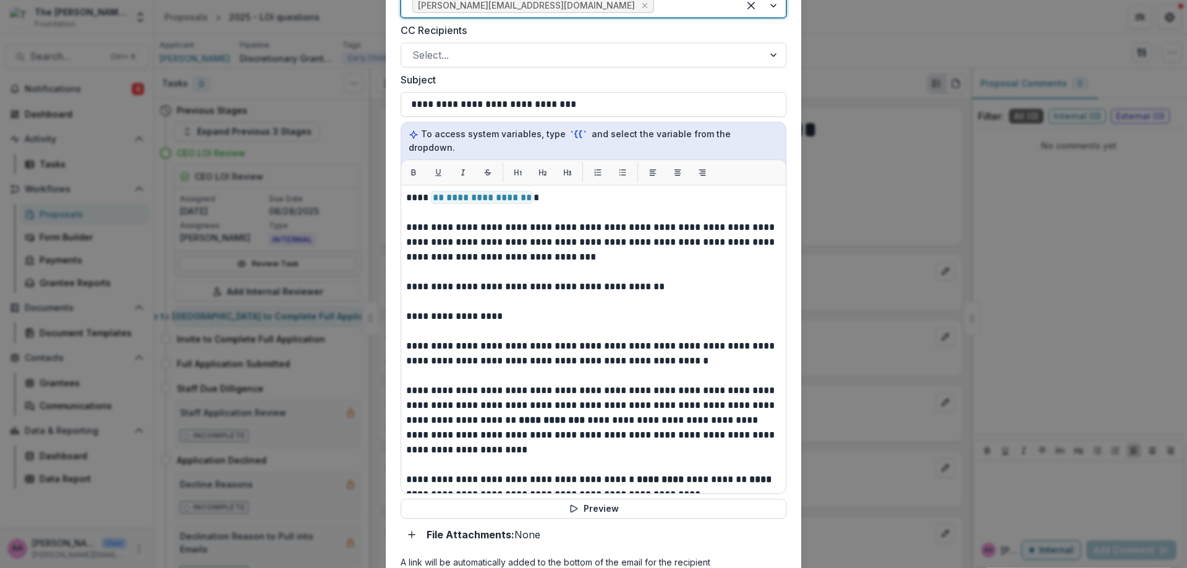
click at [315, 355] on div "**********" at bounding box center [593, 284] width 1187 height 568
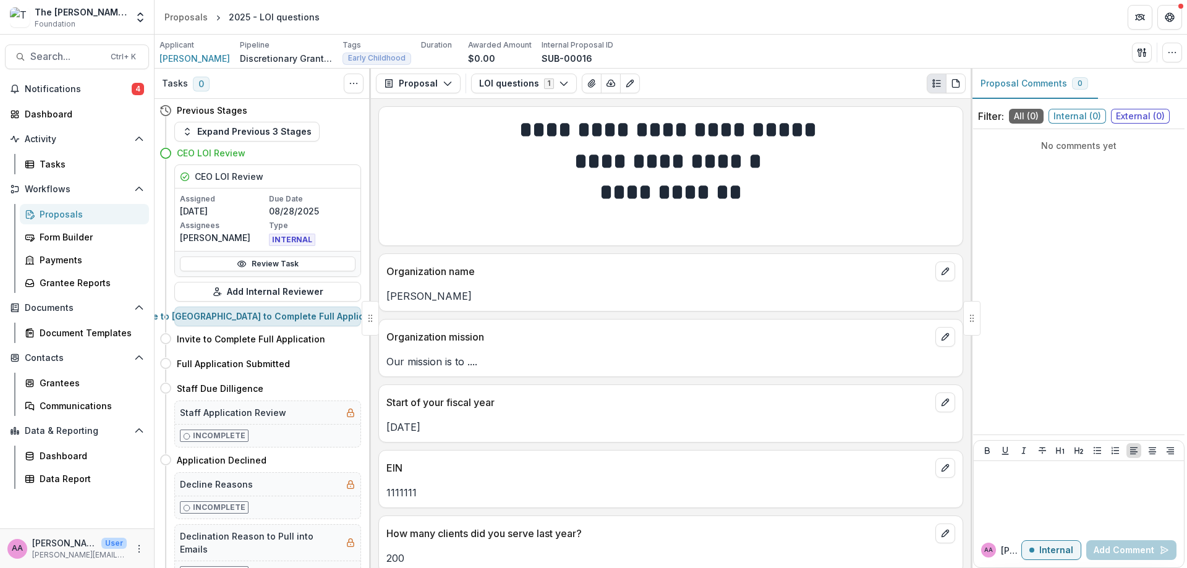
click at [297, 322] on button "Move to [GEOGRAPHIC_DATA] to Complete Full Application" at bounding box center [267, 317] width 187 height 20
select select "**********"
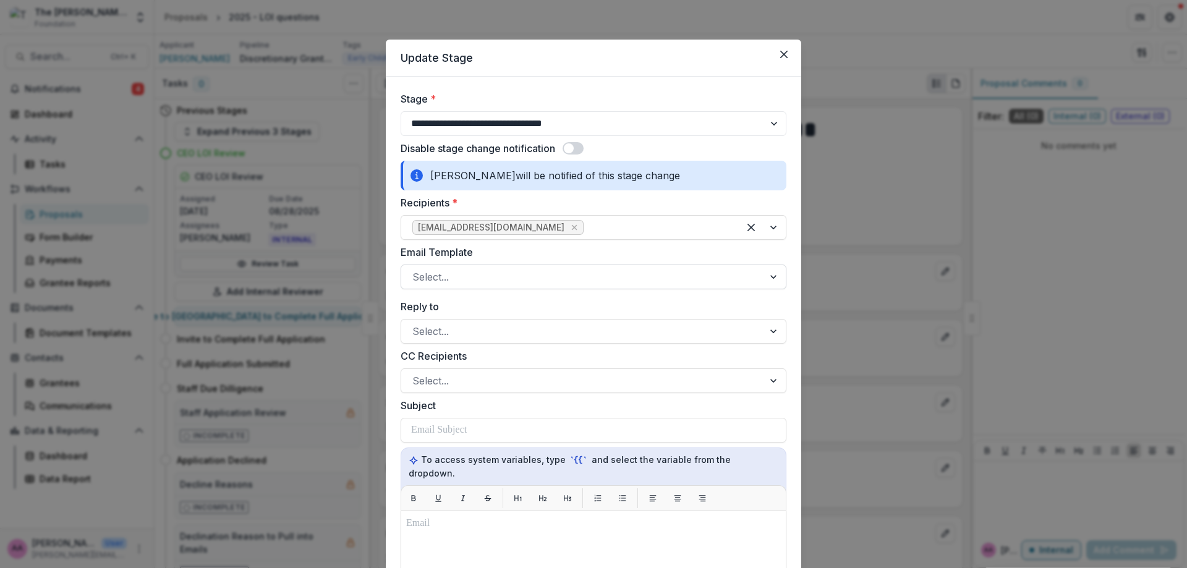
click at [503, 270] on div at bounding box center [582, 276] width 340 height 17
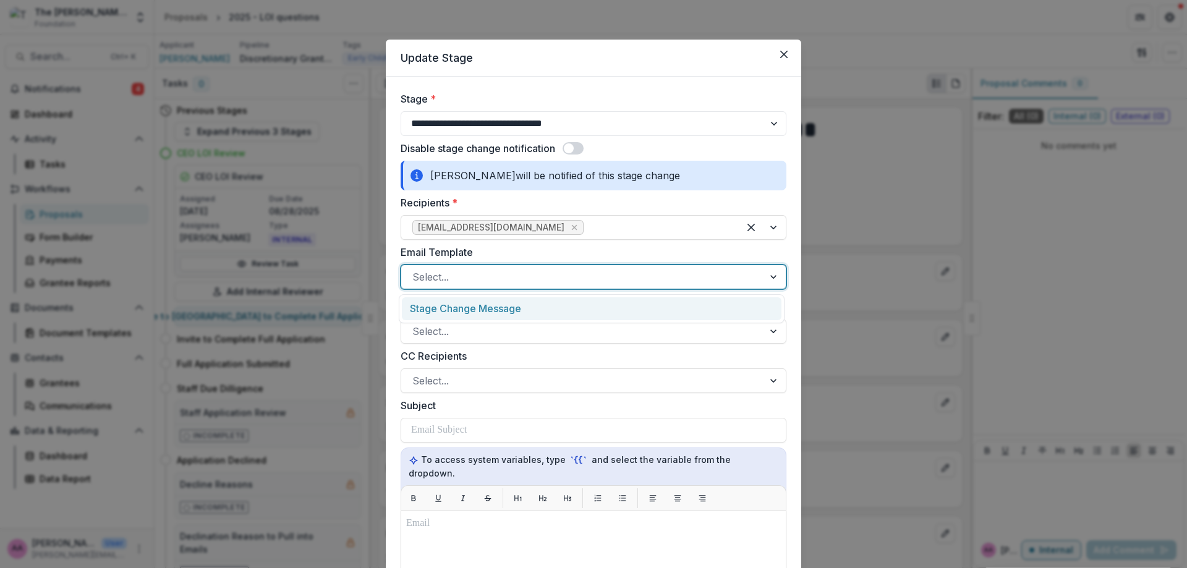
click at [490, 300] on div "Stage Change Message" at bounding box center [592, 308] width 380 height 23
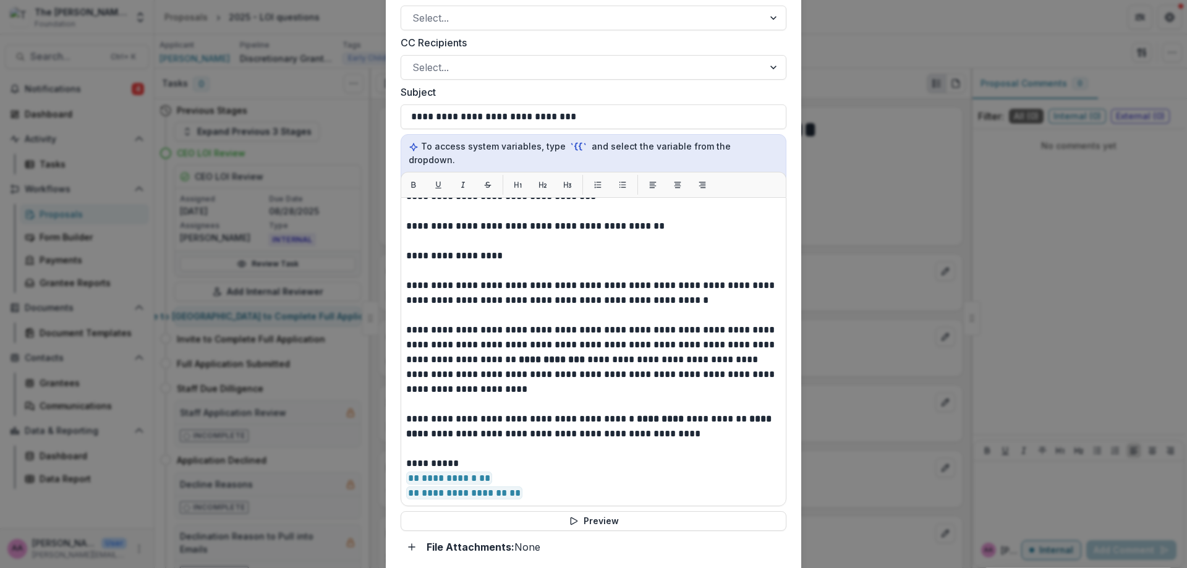
scroll to position [524, 0]
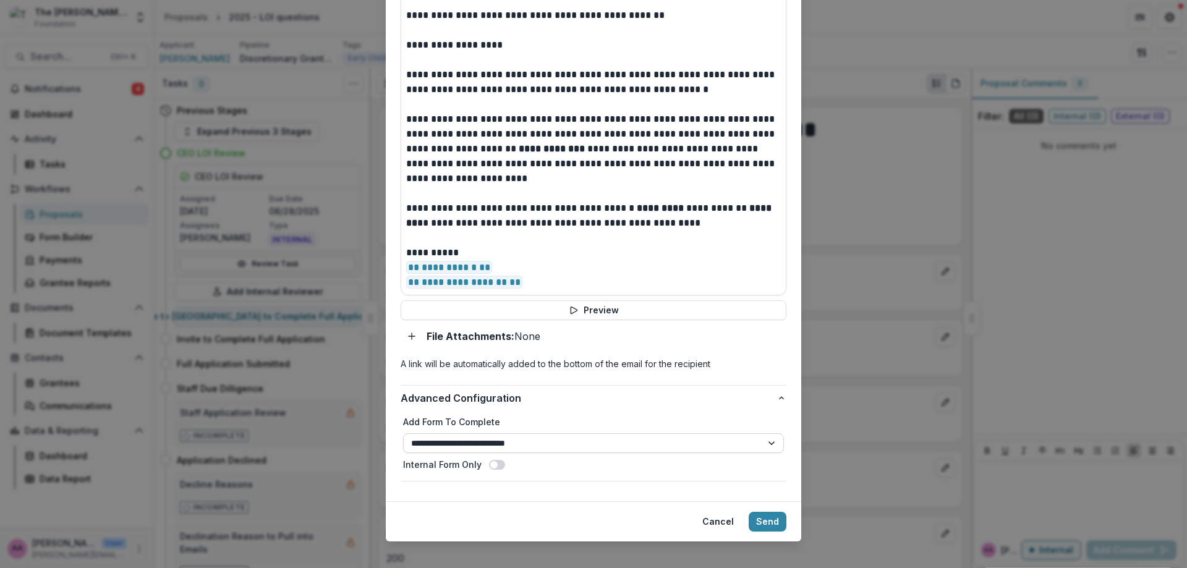
click at [597, 433] on select "**********" at bounding box center [593, 443] width 381 height 20
click at [403, 433] on select "**********" at bounding box center [593, 443] width 381 height 20
click at [775, 513] on button "Send" at bounding box center [768, 522] width 38 height 20
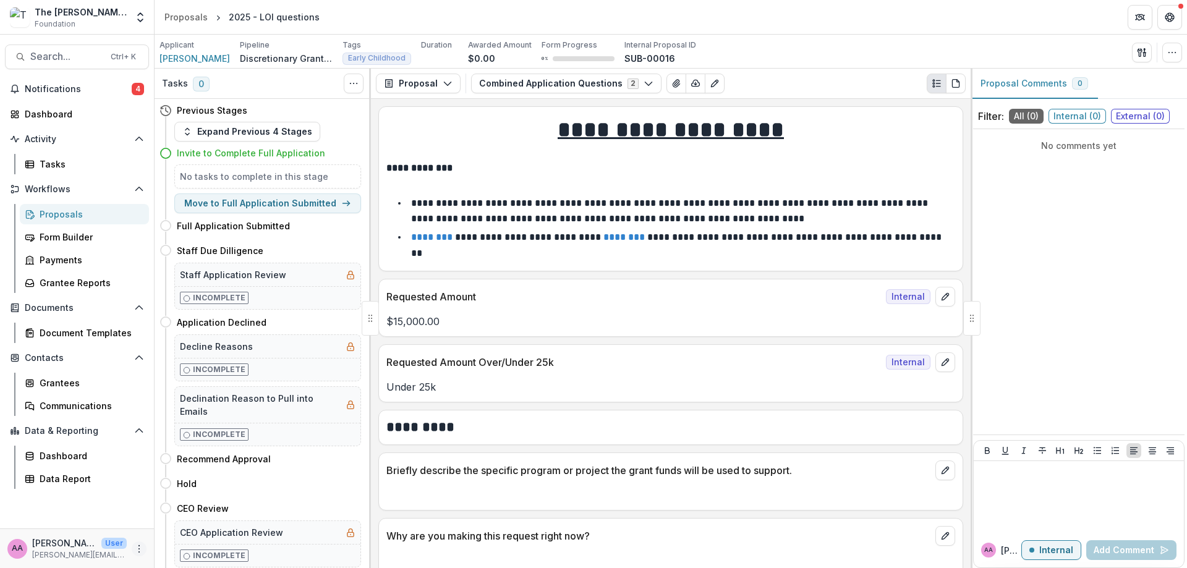
click at [143, 548] on icon "More" at bounding box center [139, 549] width 10 height 10
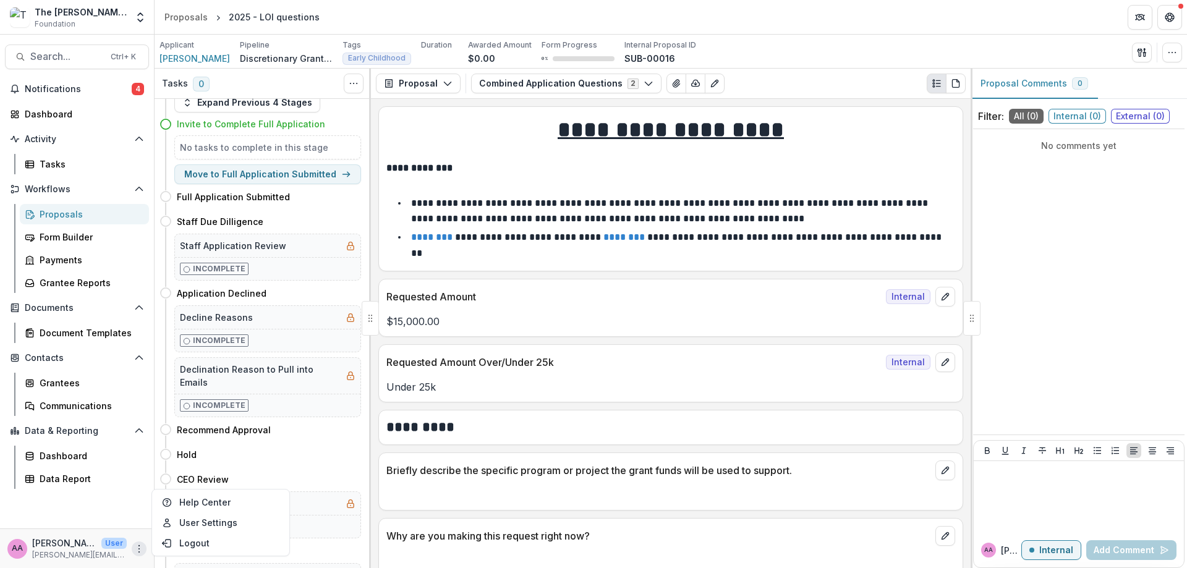
click at [264, 176] on button "Move to Full Application Submitted" at bounding box center [267, 174] width 187 height 20
select select "**********"
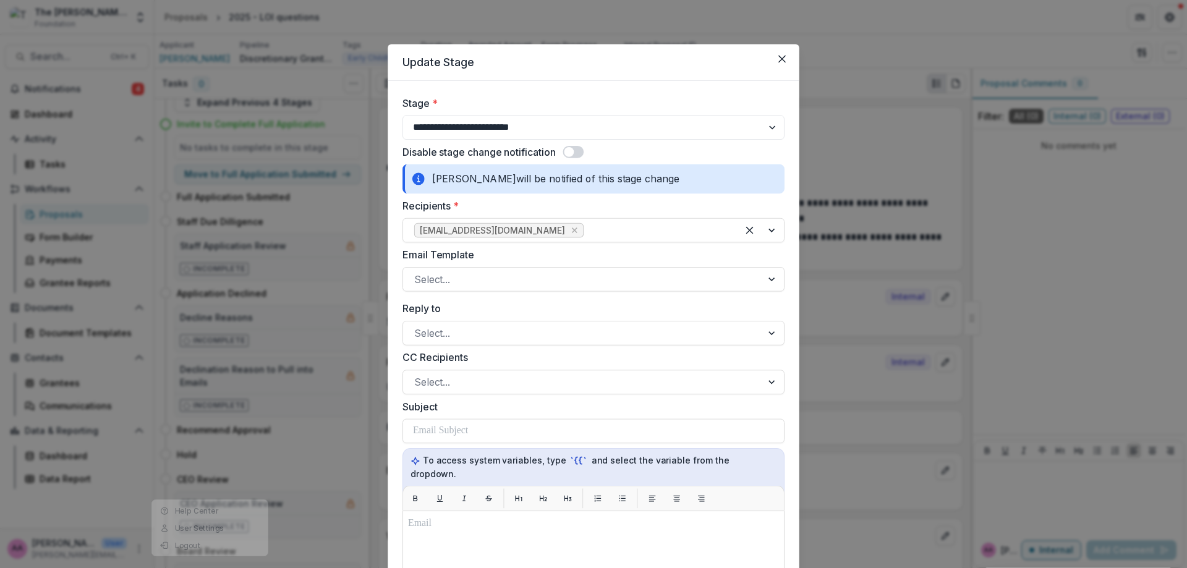
scroll to position [30, 0]
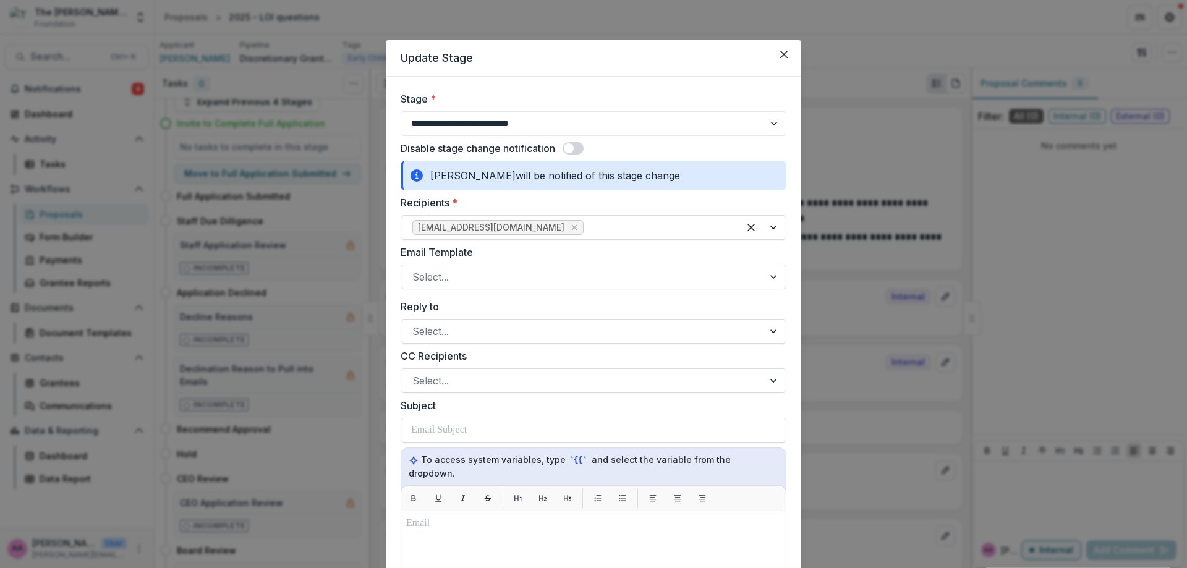
click at [793, 58] on header "Update Stage" at bounding box center [593, 58] width 415 height 37
click at [786, 56] on button "Close" at bounding box center [784, 55] width 20 height 20
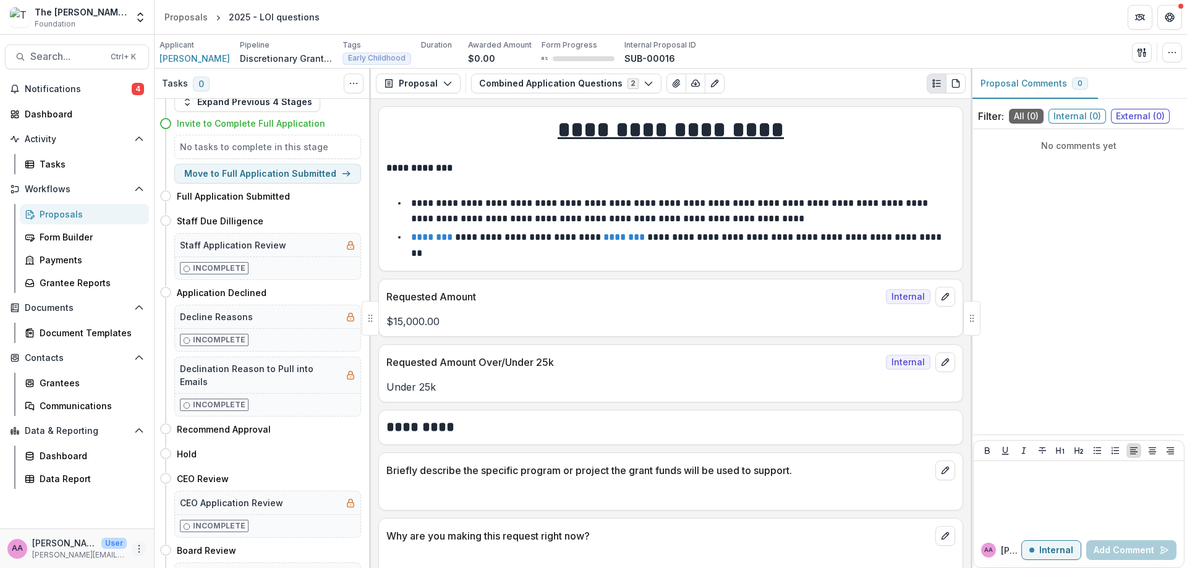
click at [140, 547] on icon "More" at bounding box center [139, 549] width 10 height 10
click at [178, 538] on button "Logout" at bounding box center [221, 543] width 132 height 20
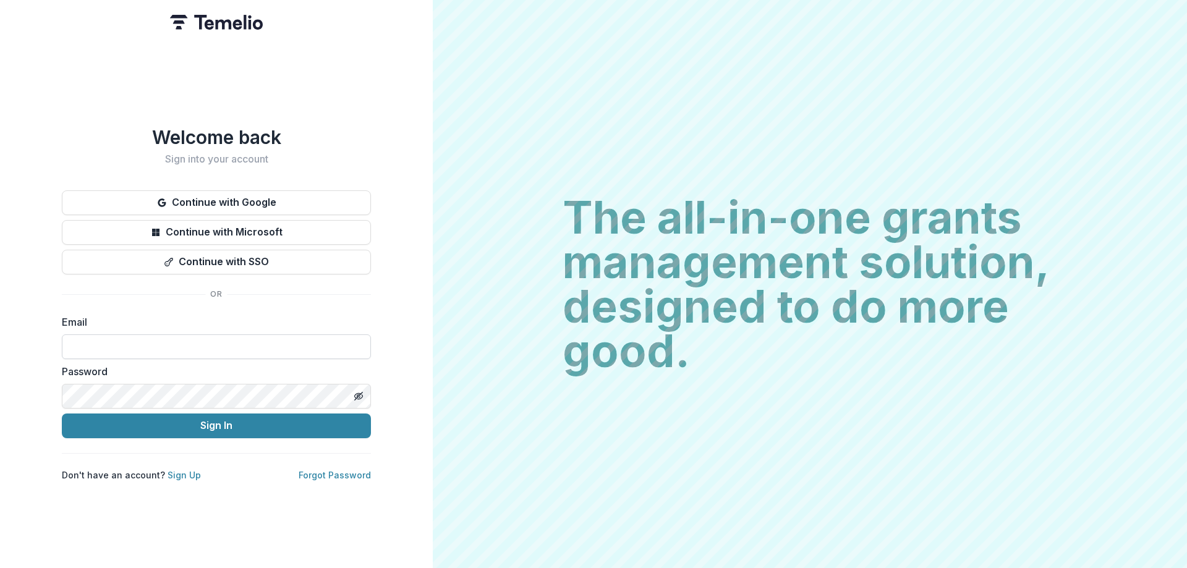
click at [163, 345] on input at bounding box center [216, 346] width 309 height 25
type input "**********"
click at [62, 414] on button "Sign In" at bounding box center [216, 426] width 309 height 25
